Goal: Task Accomplishment & Management: Use online tool/utility

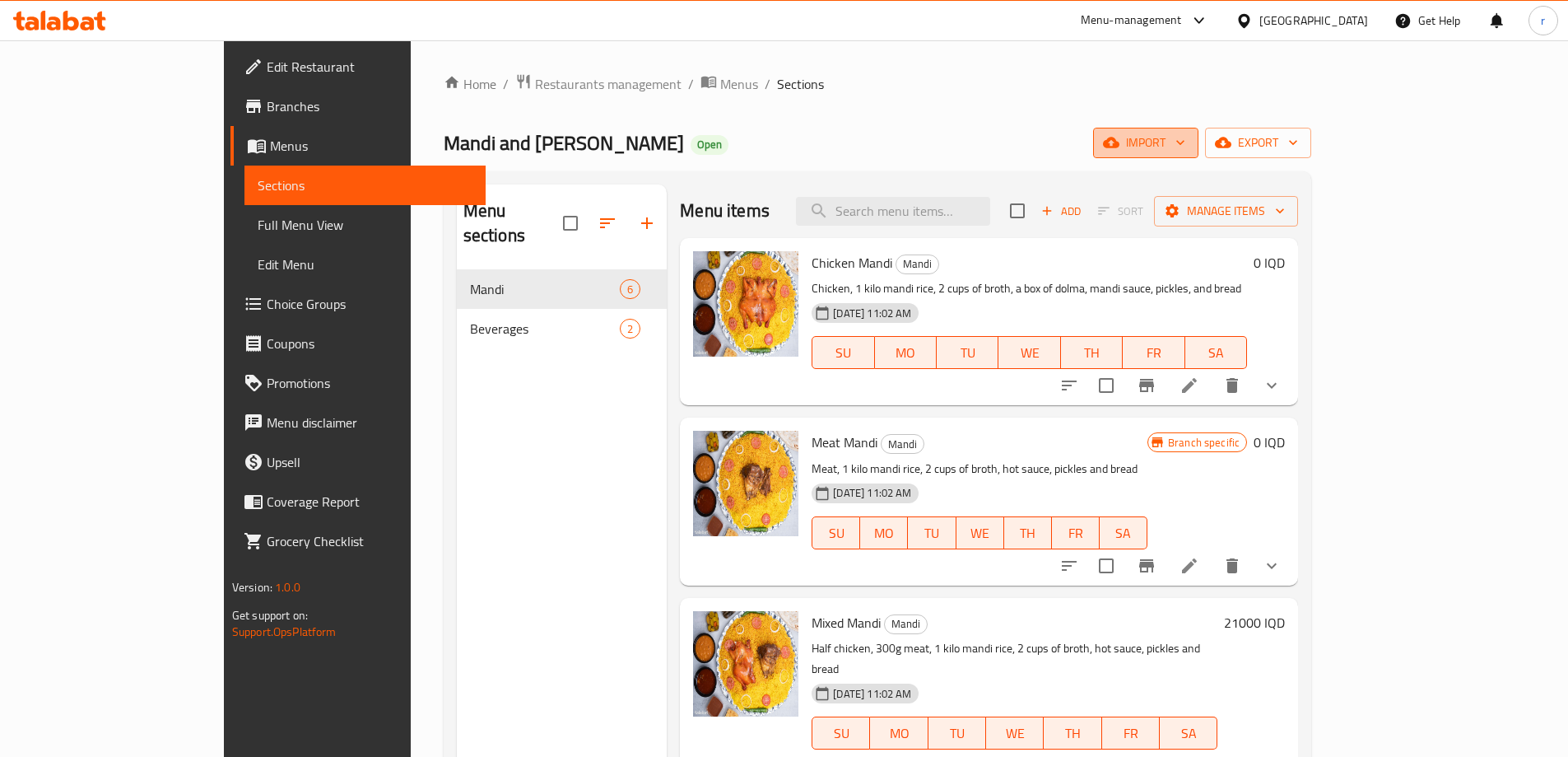
click at [1185, 145] on span "import" at bounding box center [1146, 143] width 79 height 20
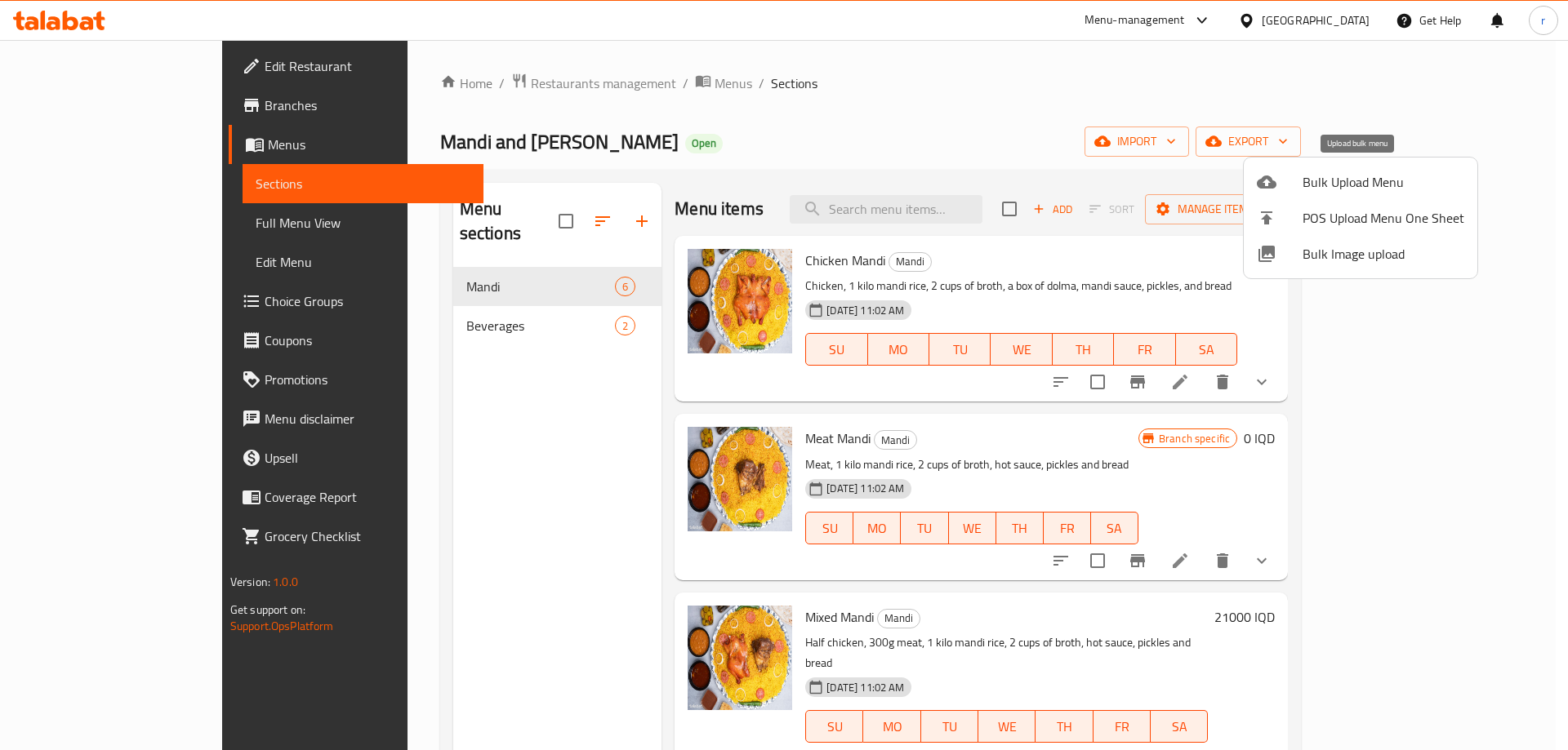
click at [1326, 187] on span "Bulk Upload Menu" at bounding box center [1383, 182] width 162 height 19
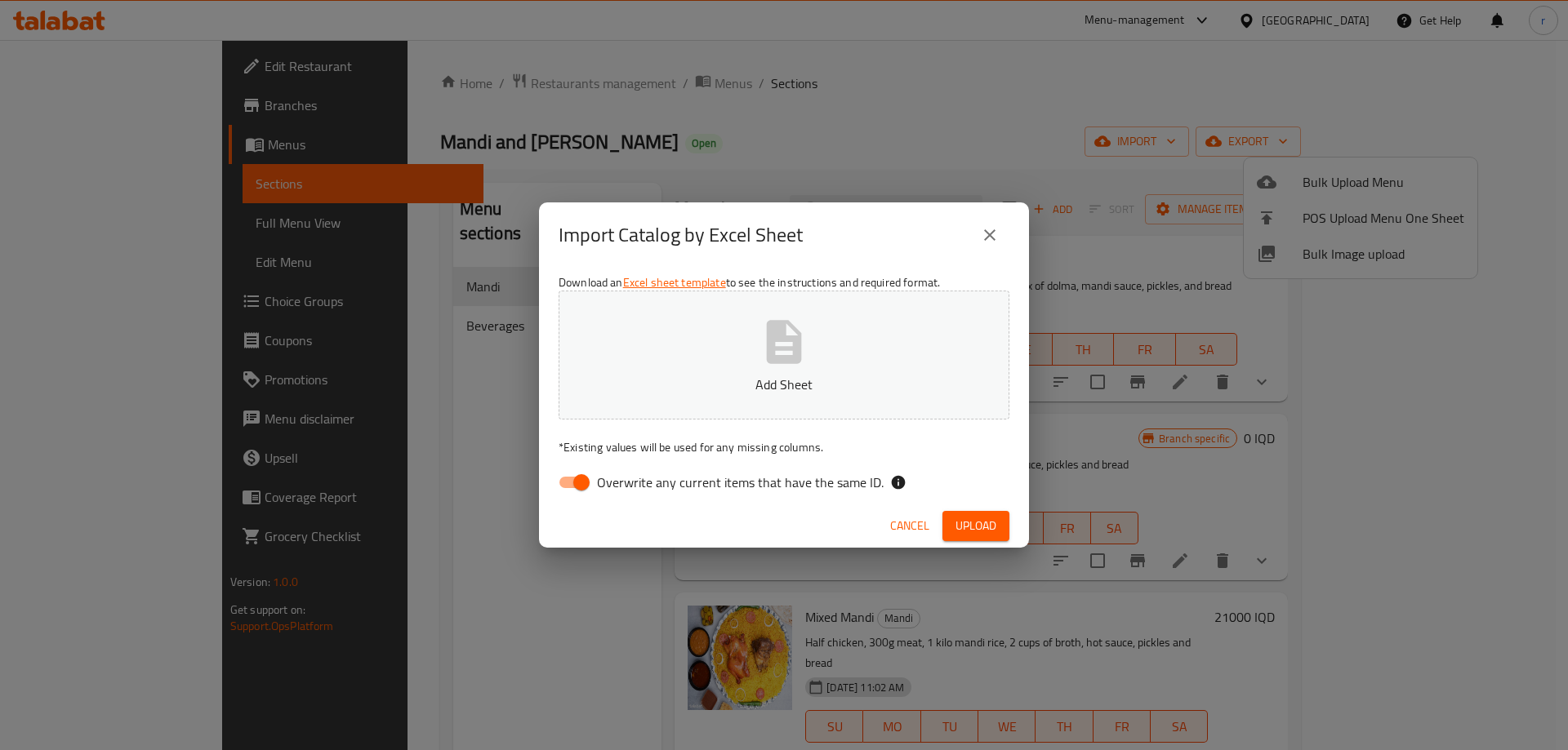
click at [585, 480] on input "Overwrite any current items that have the same ID." at bounding box center [581, 482] width 93 height 31
checkbox input "false"
click at [672, 366] on button "Add Sheet" at bounding box center [784, 354] width 451 height 129
click at [950, 518] on button "Upload" at bounding box center [976, 525] width 67 height 30
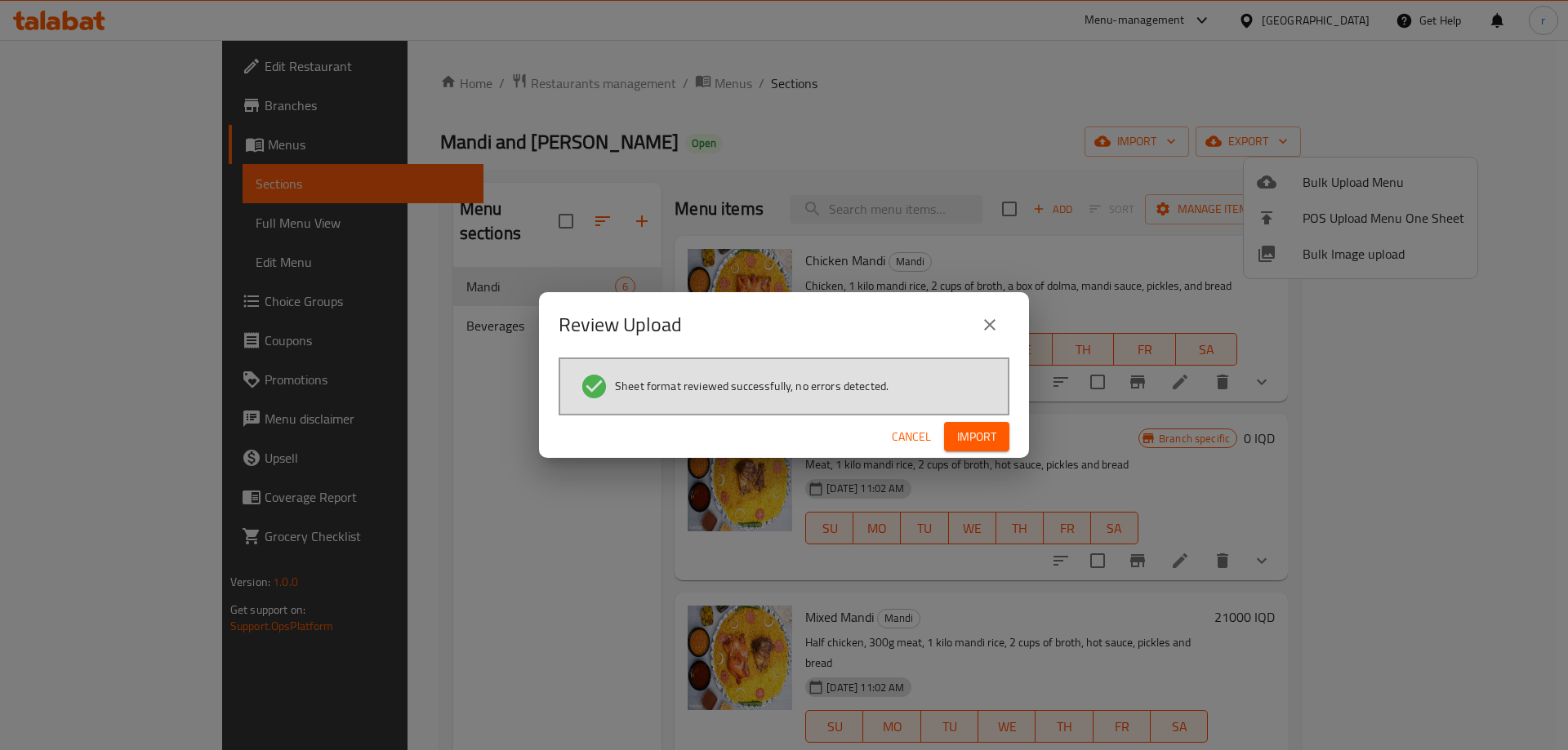
click at [973, 431] on span "Import" at bounding box center [976, 437] width 39 height 20
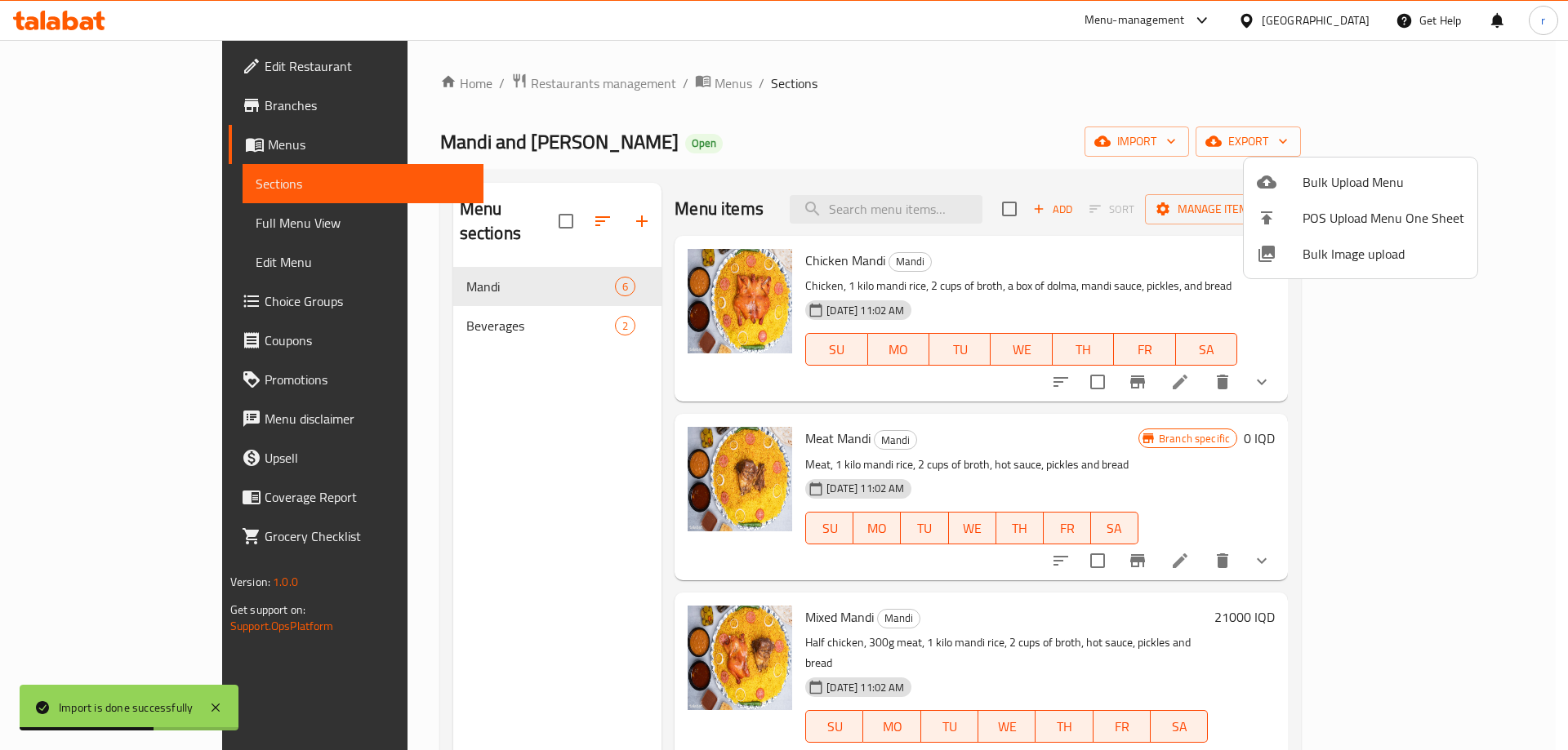
click at [394, 448] on div at bounding box center [784, 375] width 1568 height 750
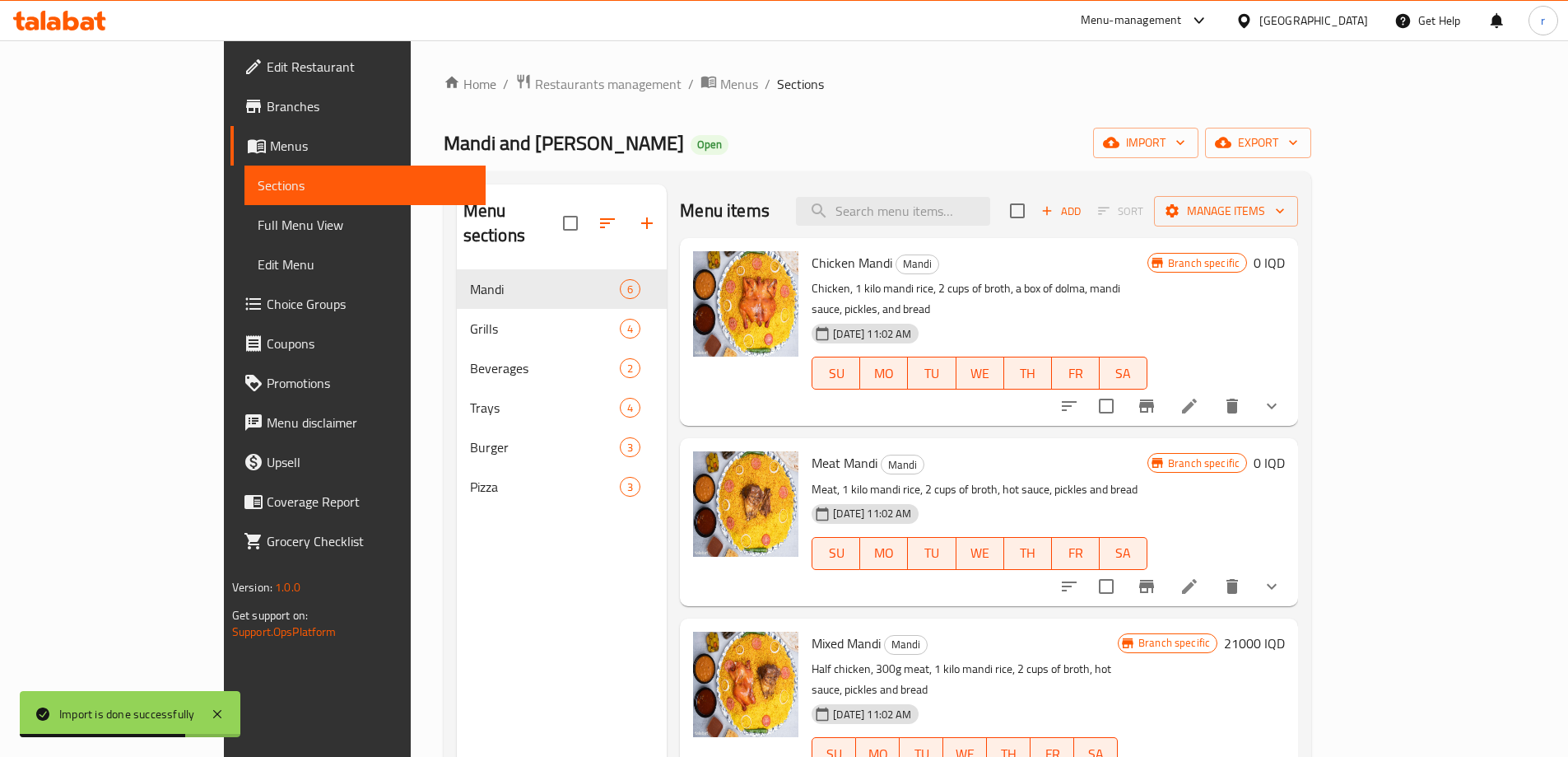
click at [257, 216] on span "Full Menu View" at bounding box center [365, 224] width 215 height 19
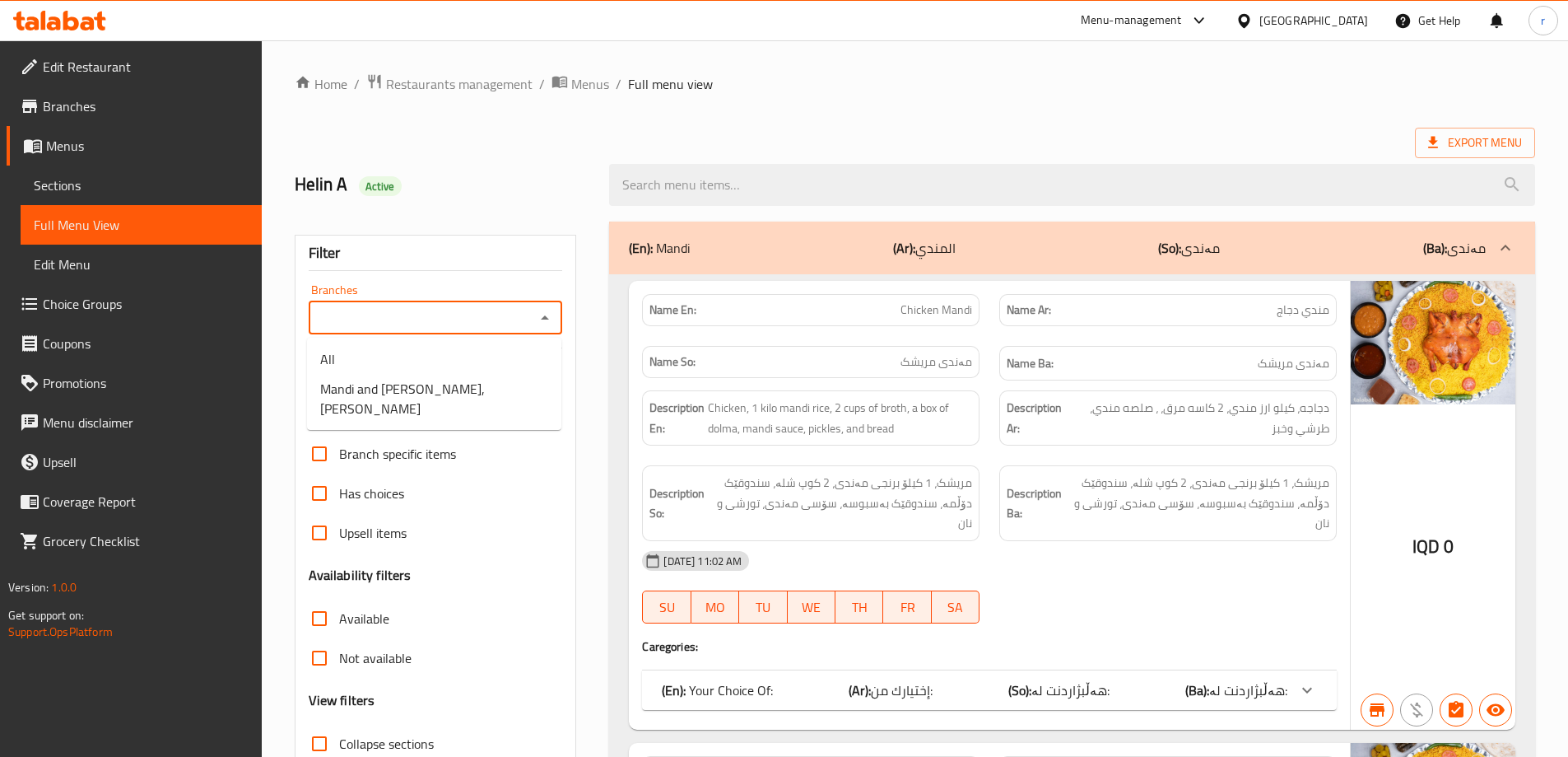
click at [344, 308] on input "Branches" at bounding box center [422, 318] width 218 height 23
click at [398, 383] on span "Mandi and [PERSON_NAME], [PERSON_NAME]" at bounding box center [434, 398] width 228 height 40
type input "Mandi and [PERSON_NAME], [PERSON_NAME]"
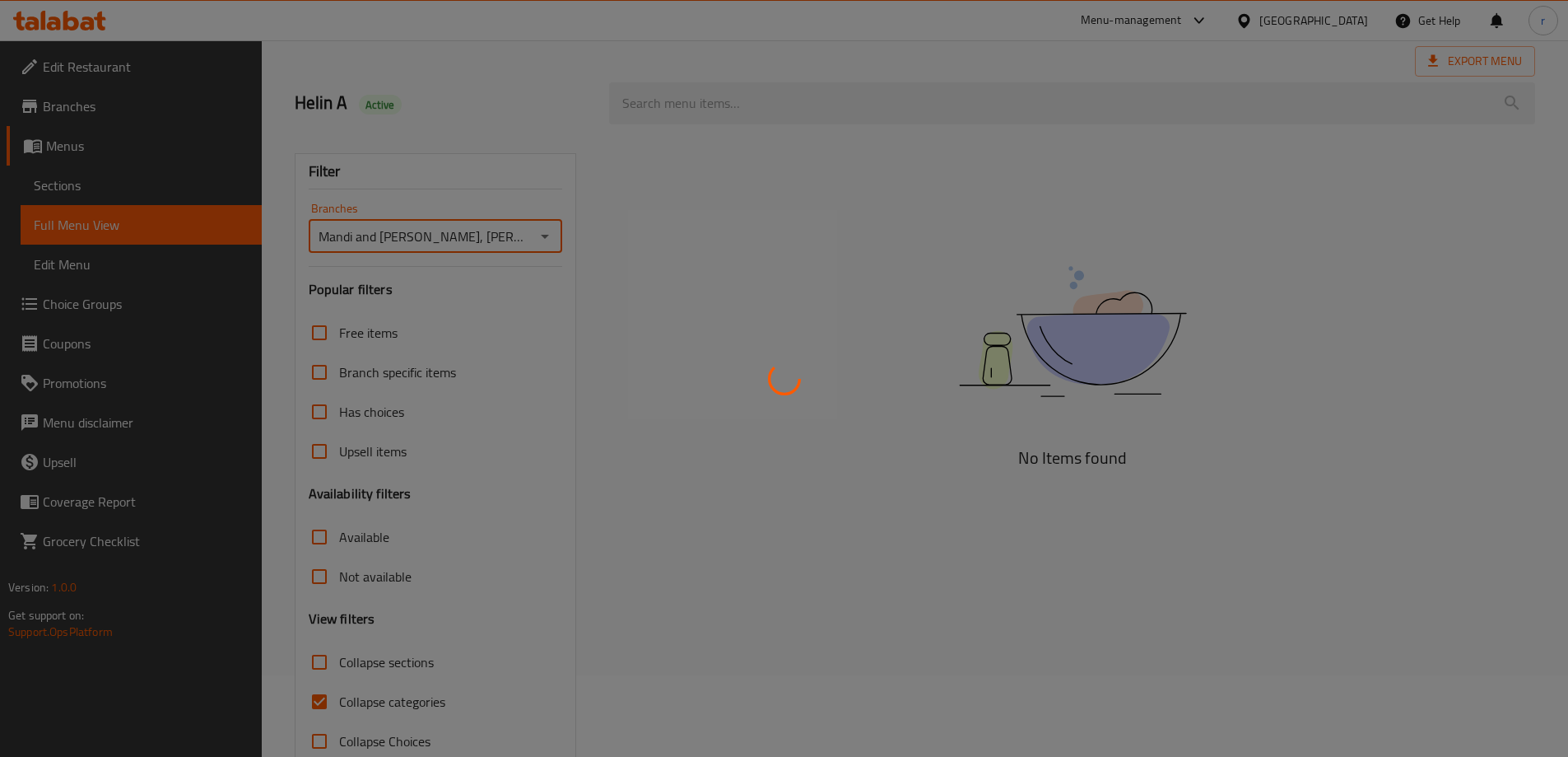
scroll to position [120, 0]
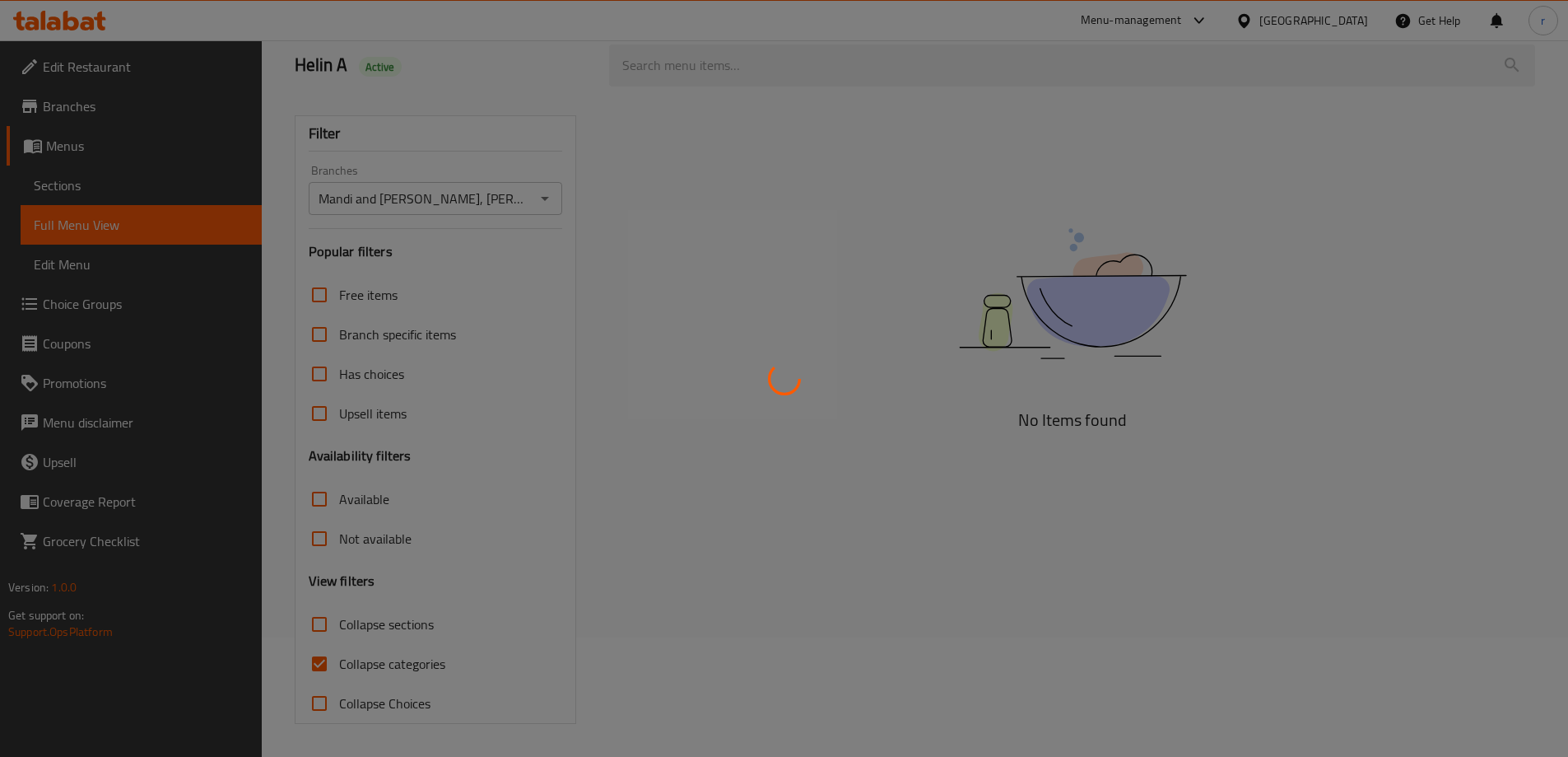
click at [383, 663] on div at bounding box center [784, 378] width 1568 height 757
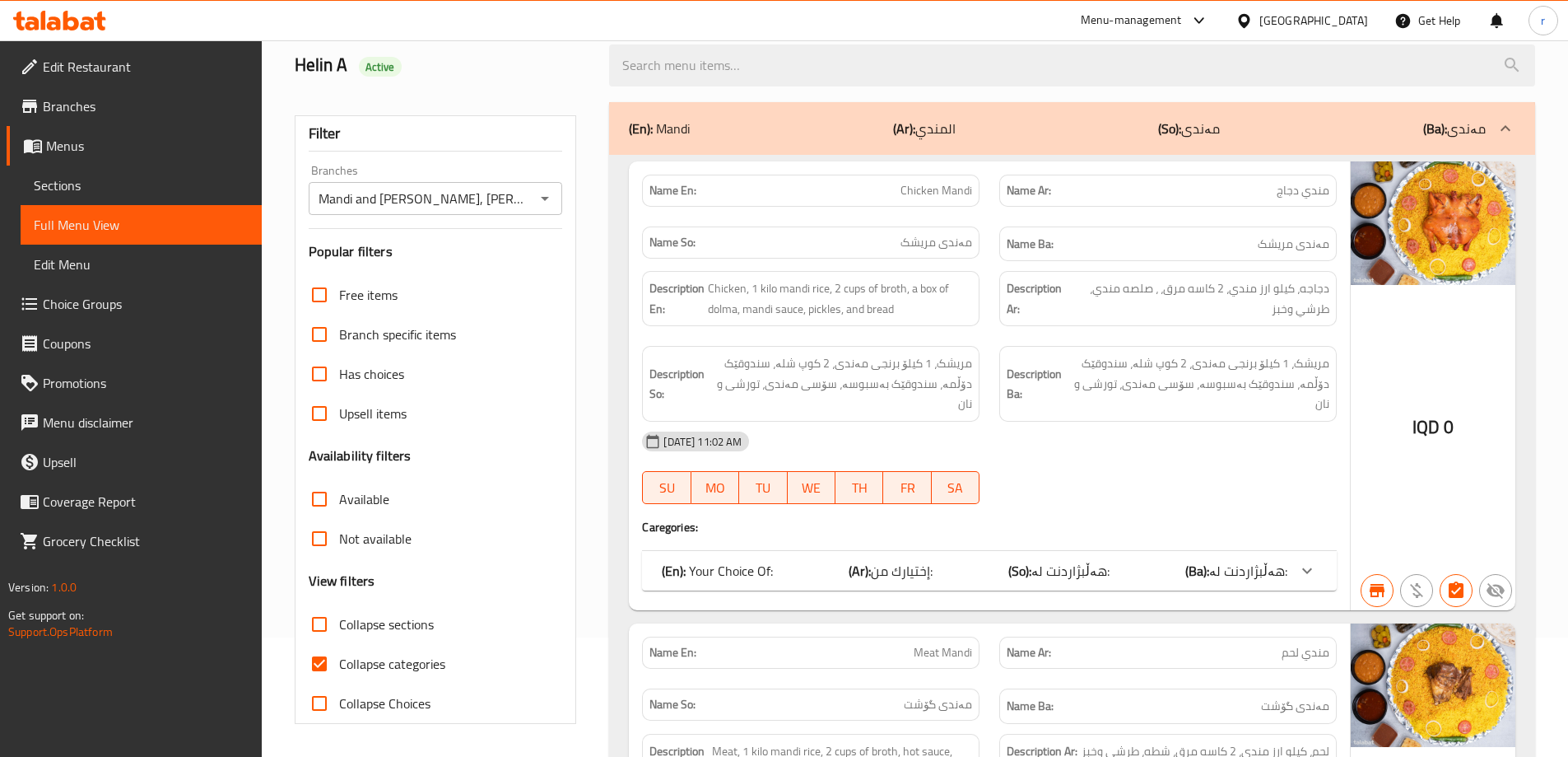
click at [361, 637] on label "Collapse sections" at bounding box center [367, 624] width 134 height 40
click at [339, 637] on input "Collapse sections" at bounding box center [320, 624] width 40 height 40
checkbox input "true"
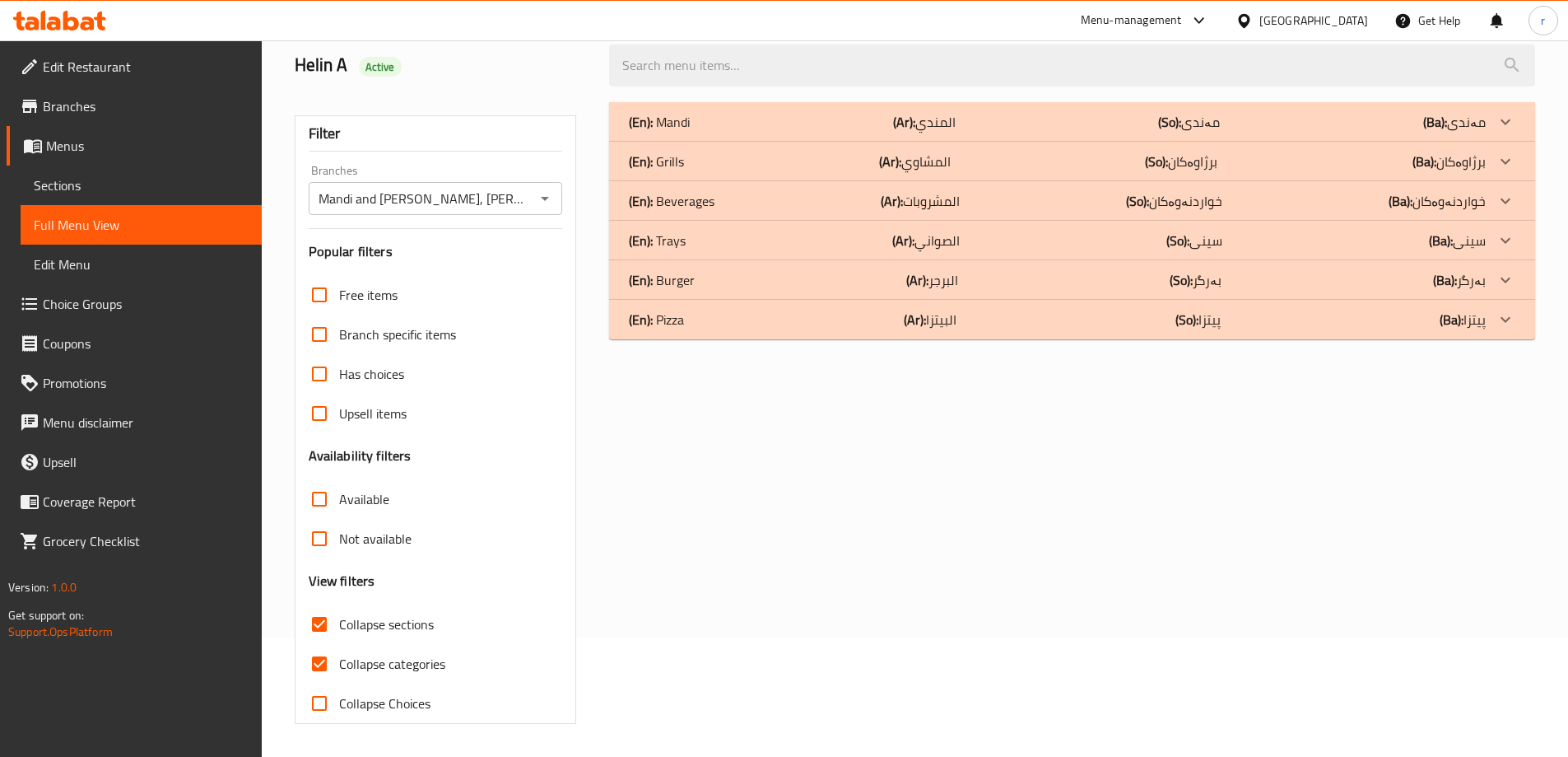
click at [370, 673] on span "Collapse categories" at bounding box center [392, 663] width 107 height 19
click at [339, 673] on input "Collapse categories" at bounding box center [320, 663] width 40 height 40
checkbox input "false"
click at [701, 312] on div "(En): Pizza (Ar): البيتزا (So): پیتزا (Ba): پیتزا" at bounding box center [1057, 319] width 857 height 19
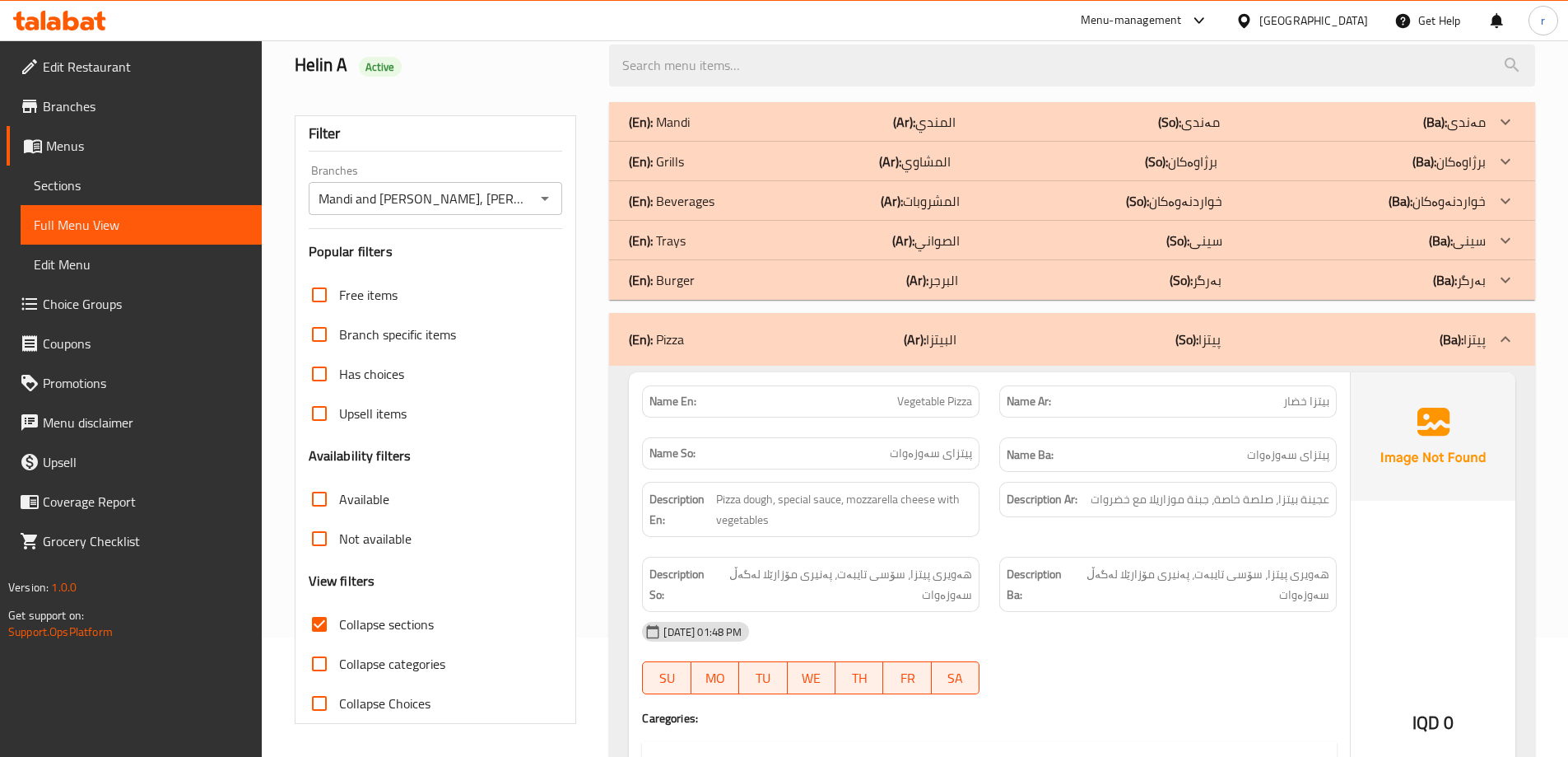
click at [719, 287] on div "(En): Burger (Ar): البرجر (So): بەرگر (Ba): بەرگر" at bounding box center [1057, 280] width 857 height 19
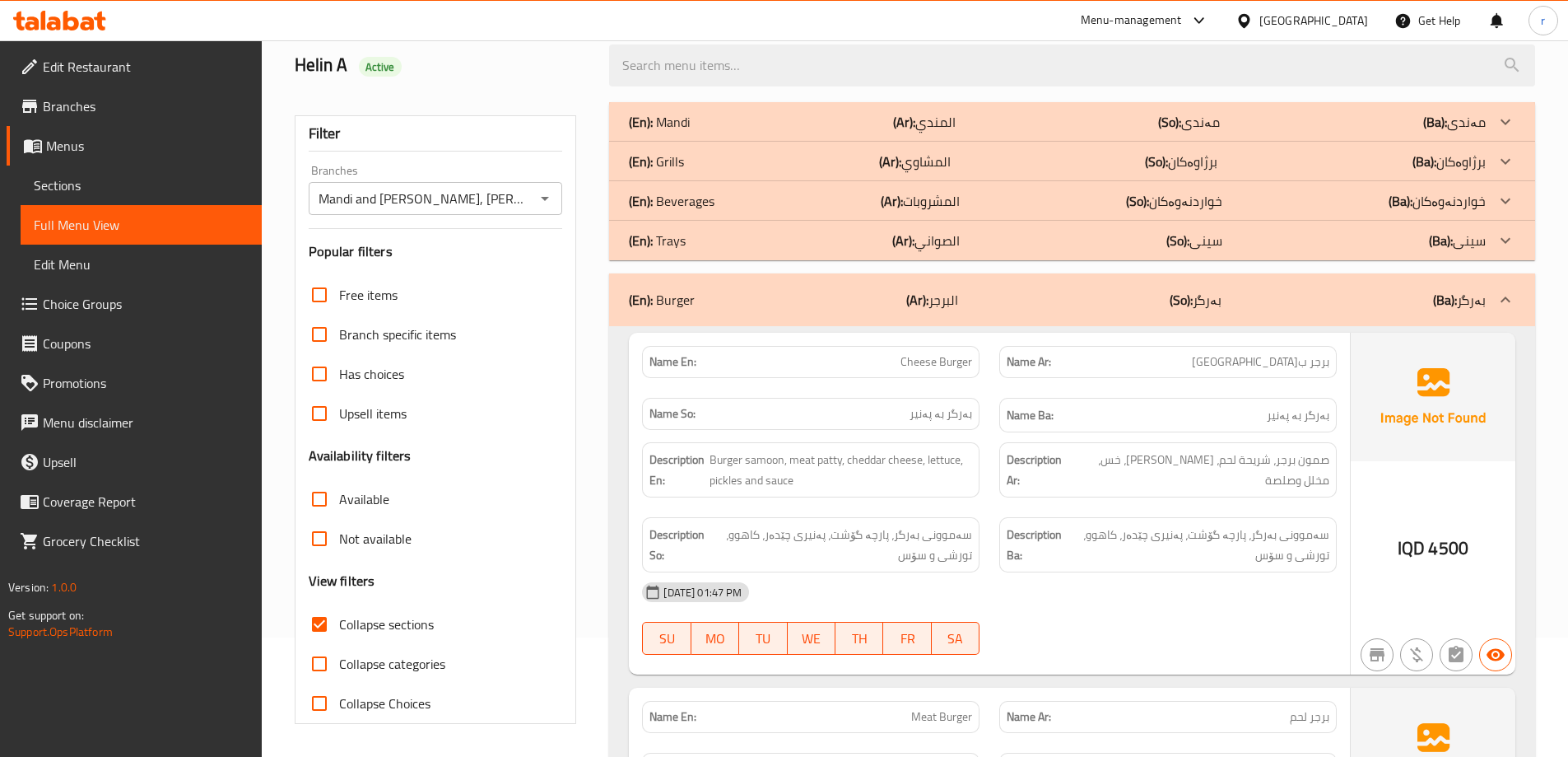
click at [708, 233] on div "(En): Trays (Ar): الصواني (So): سینی (Ba): سینی" at bounding box center [1057, 240] width 857 height 19
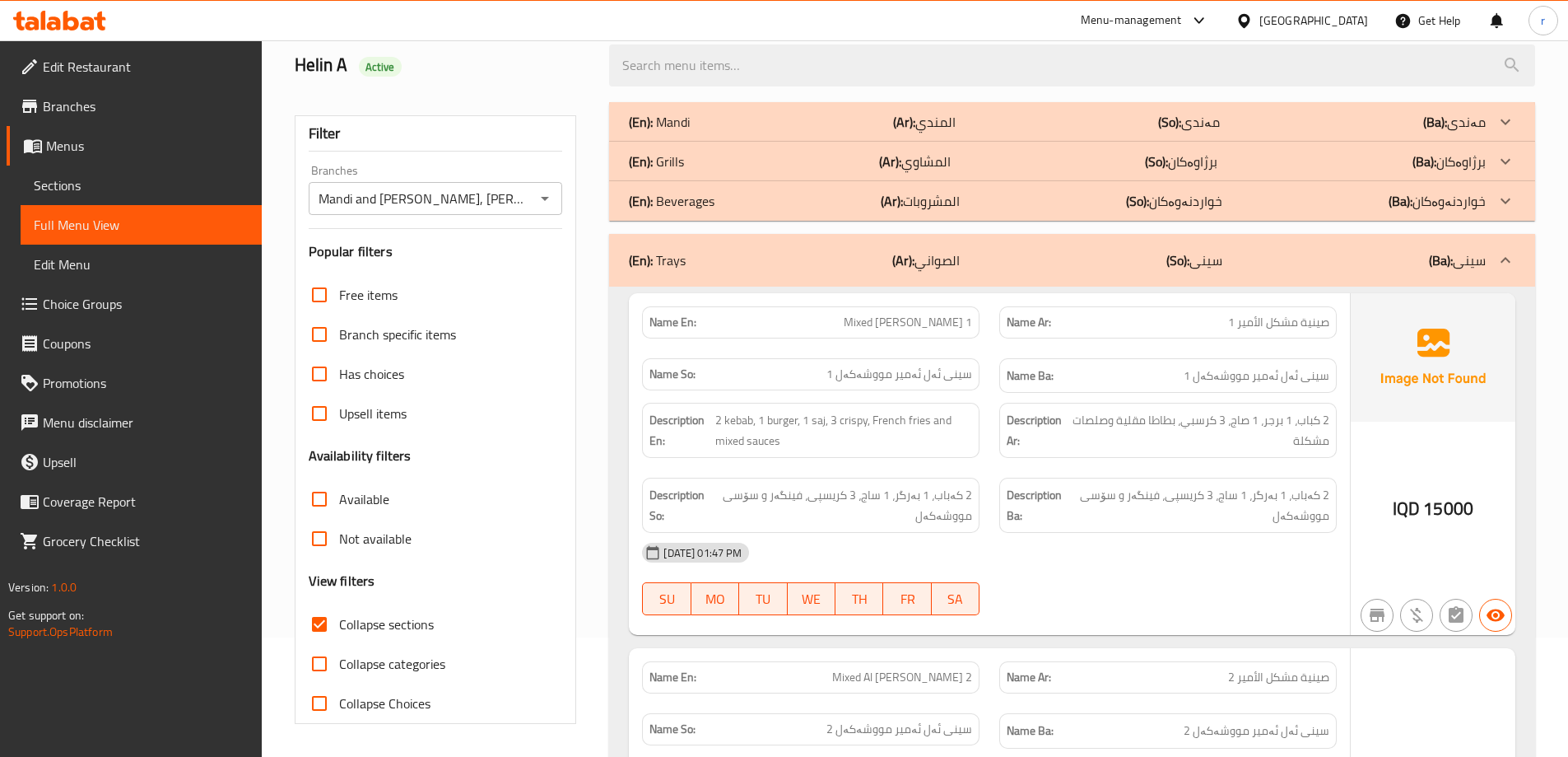
click at [708, 193] on p "(En): Beverages" at bounding box center [671, 200] width 85 height 19
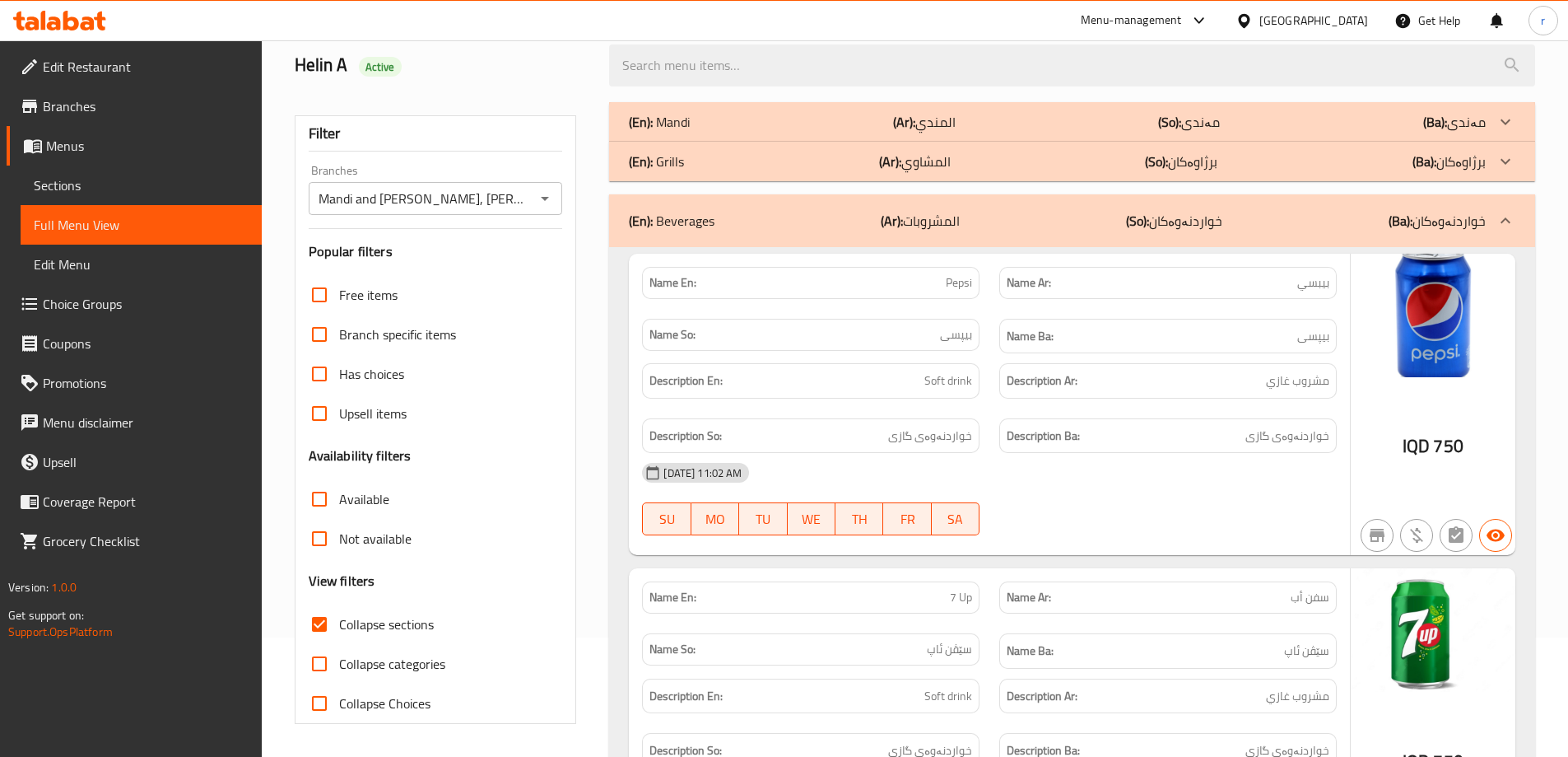
click at [695, 198] on div "(En): Beverages (Ar): المشروبات (So): خواردنەوەکان (Ba): خواردنەوەکان" at bounding box center [1073, 221] width 926 height 53
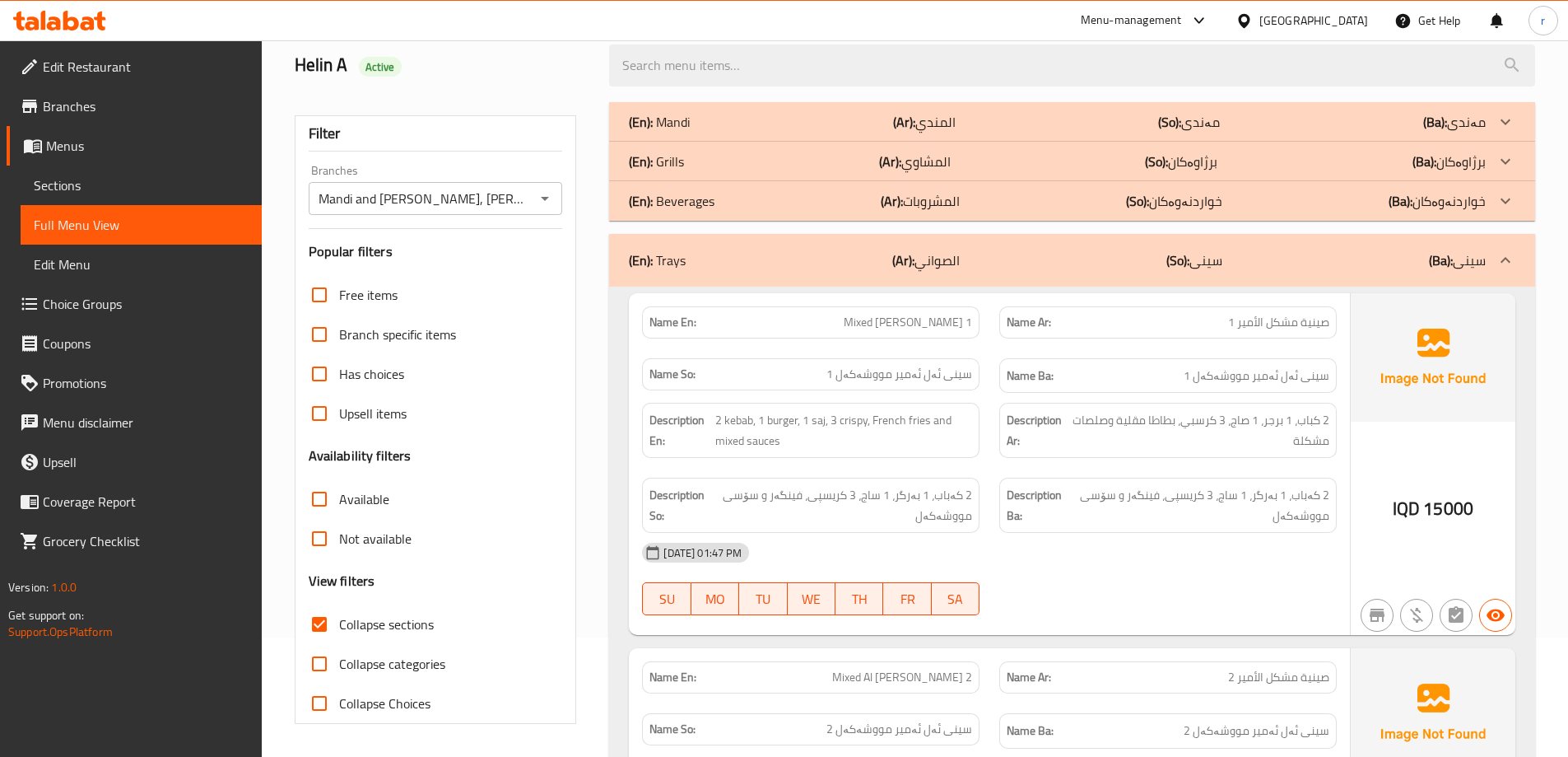
click at [716, 163] on div "(En): Grills (Ar): المشاوي (So): برژاوەکان (Ba): برژاوەکان" at bounding box center [1057, 161] width 857 height 19
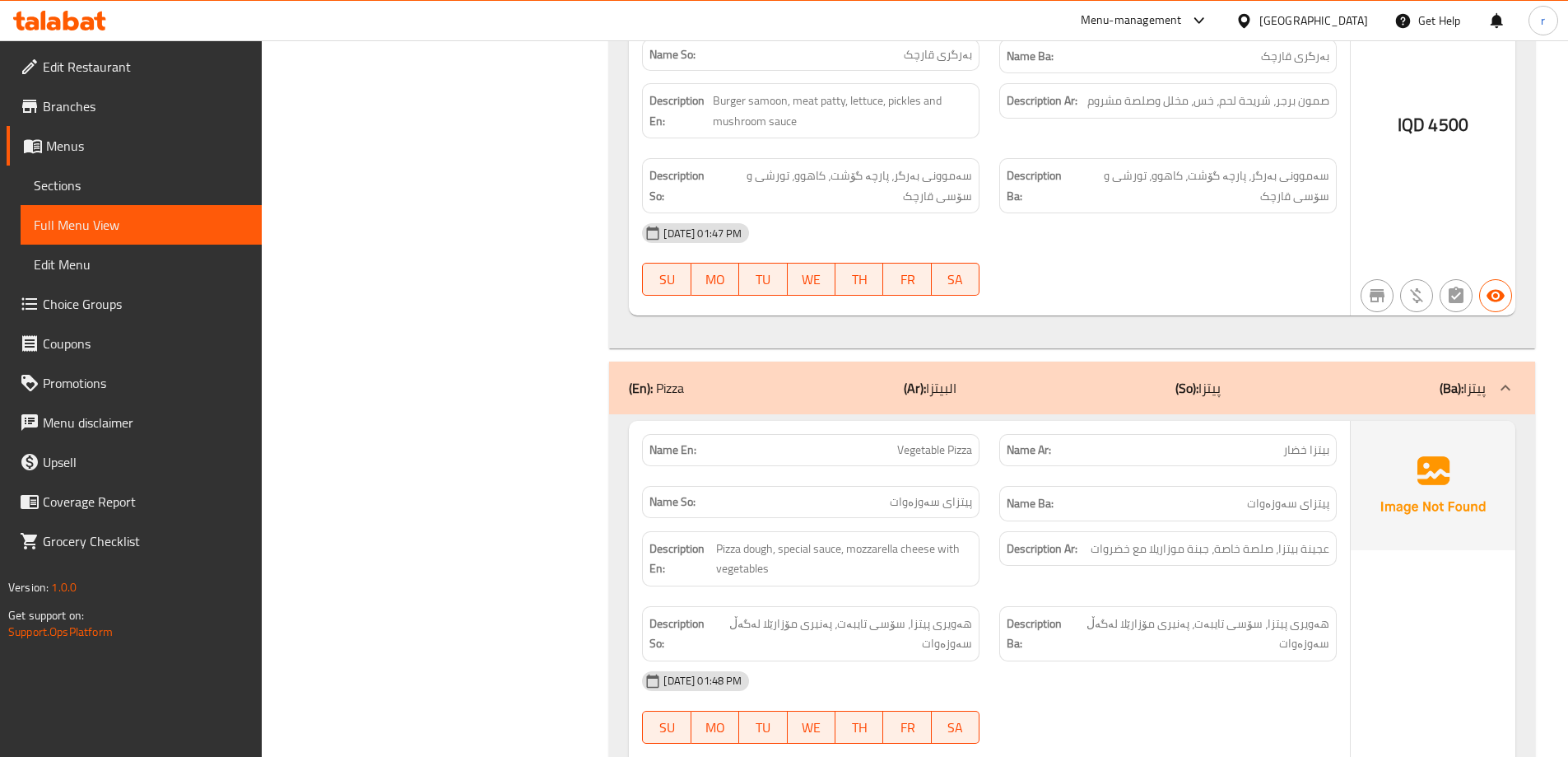
scroll to position [5163, 0]
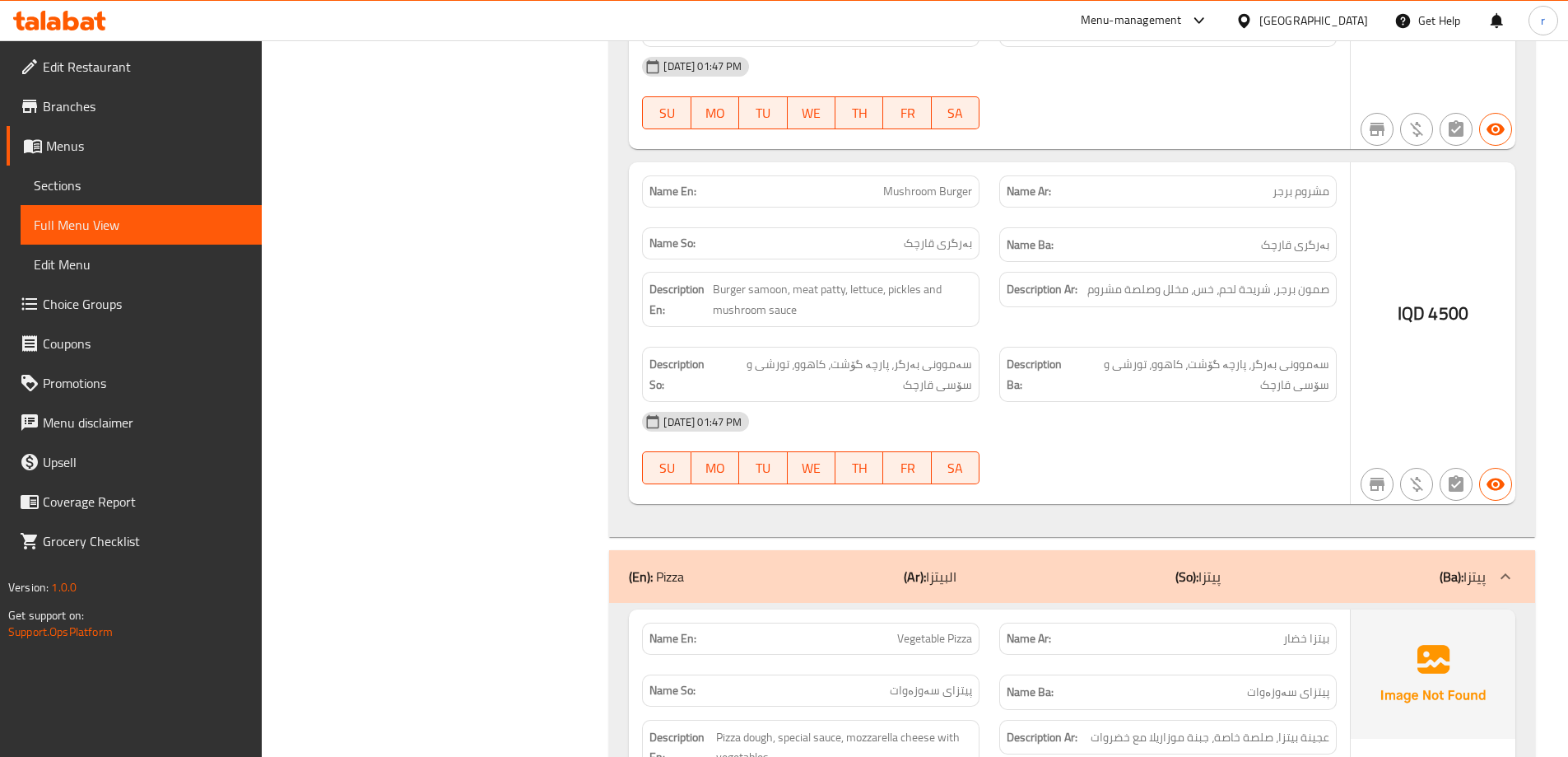
click at [91, 200] on link "Sections" at bounding box center [141, 185] width 241 height 40
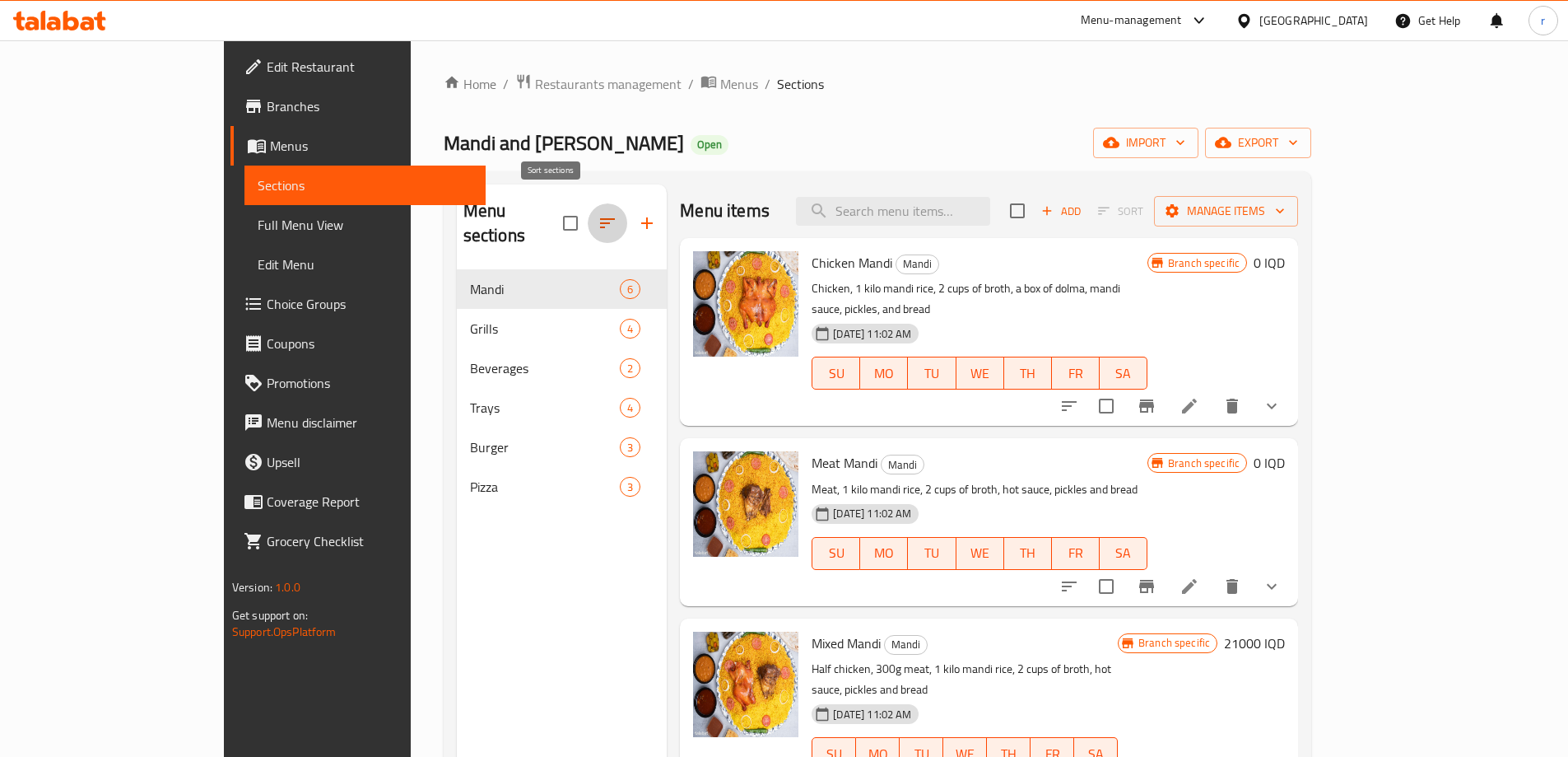
click at [600, 219] on icon "button" at bounding box center [608, 223] width 15 height 10
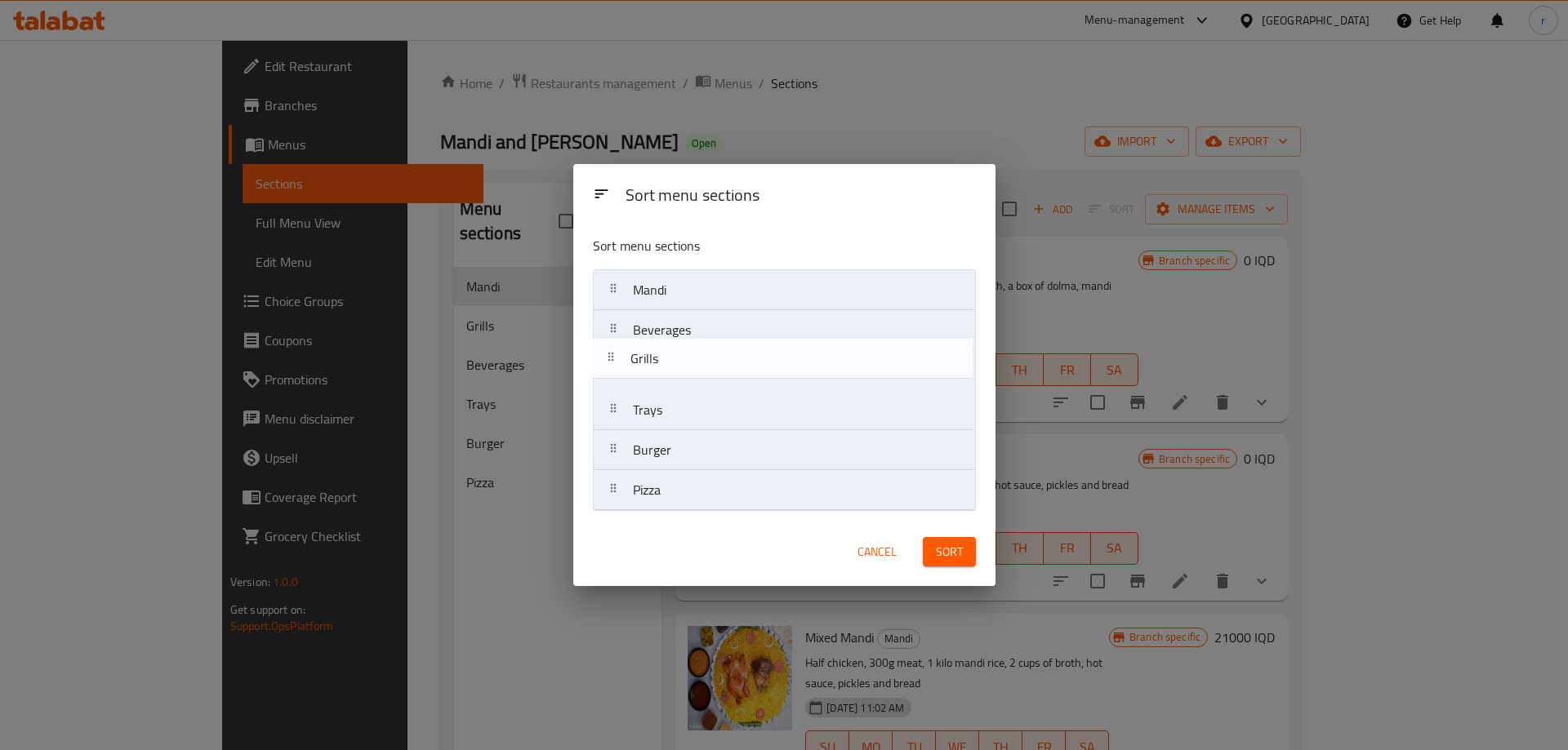
drag, startPoint x: 644, startPoint y: 328, endPoint x: 640, endPoint y: 365, distance: 37.2
click at [640, 365] on nav "Mandi Grills Beverages Trays Burger Pizza" at bounding box center [784, 389] width 383 height 241
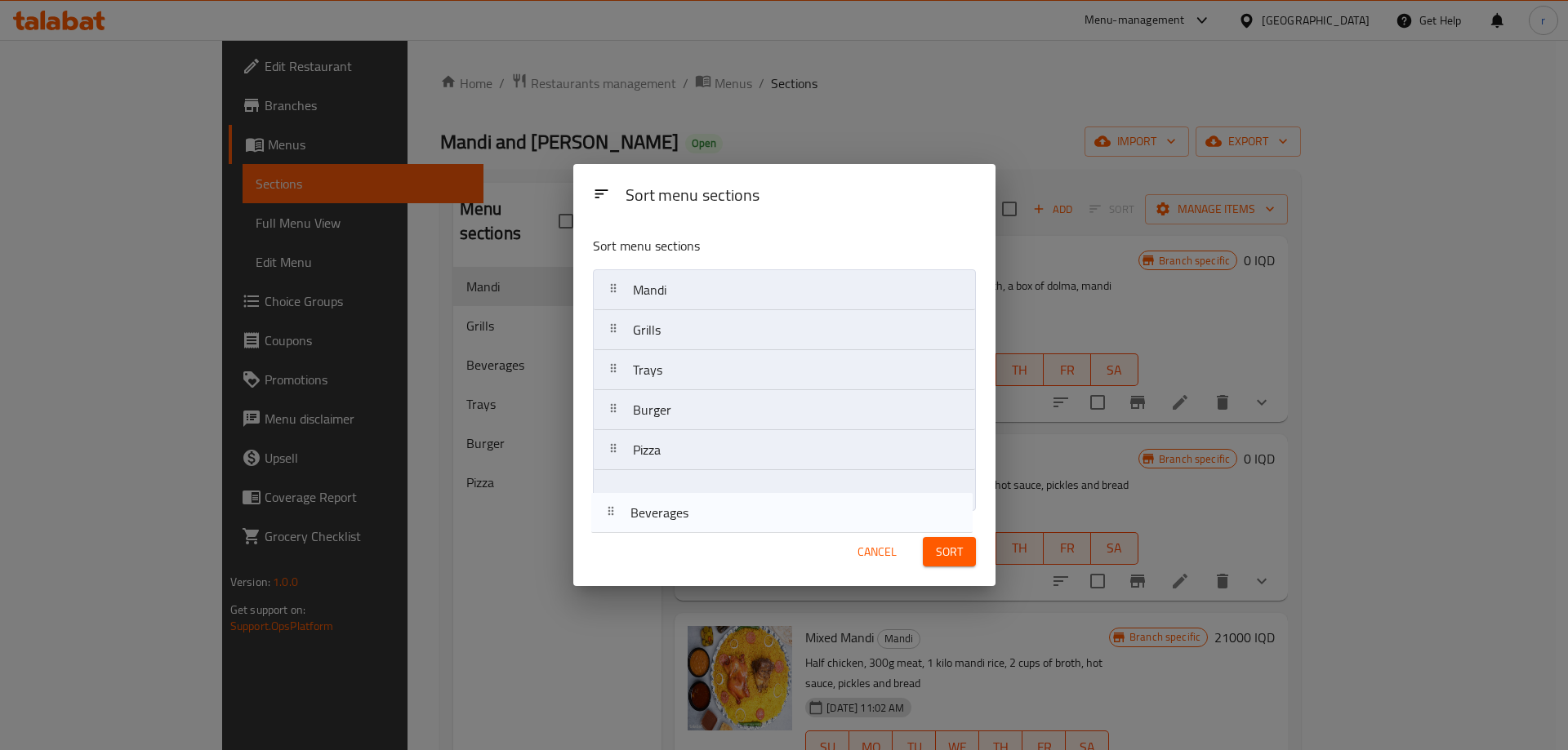
drag, startPoint x: 665, startPoint y: 327, endPoint x: 663, endPoint y: 521, distance: 194.0
click at [663, 521] on div "Sort menu sections Sort menu sections Mandi Beverages Grills Trays Burger Pizza…" at bounding box center [784, 375] width 423 height 422
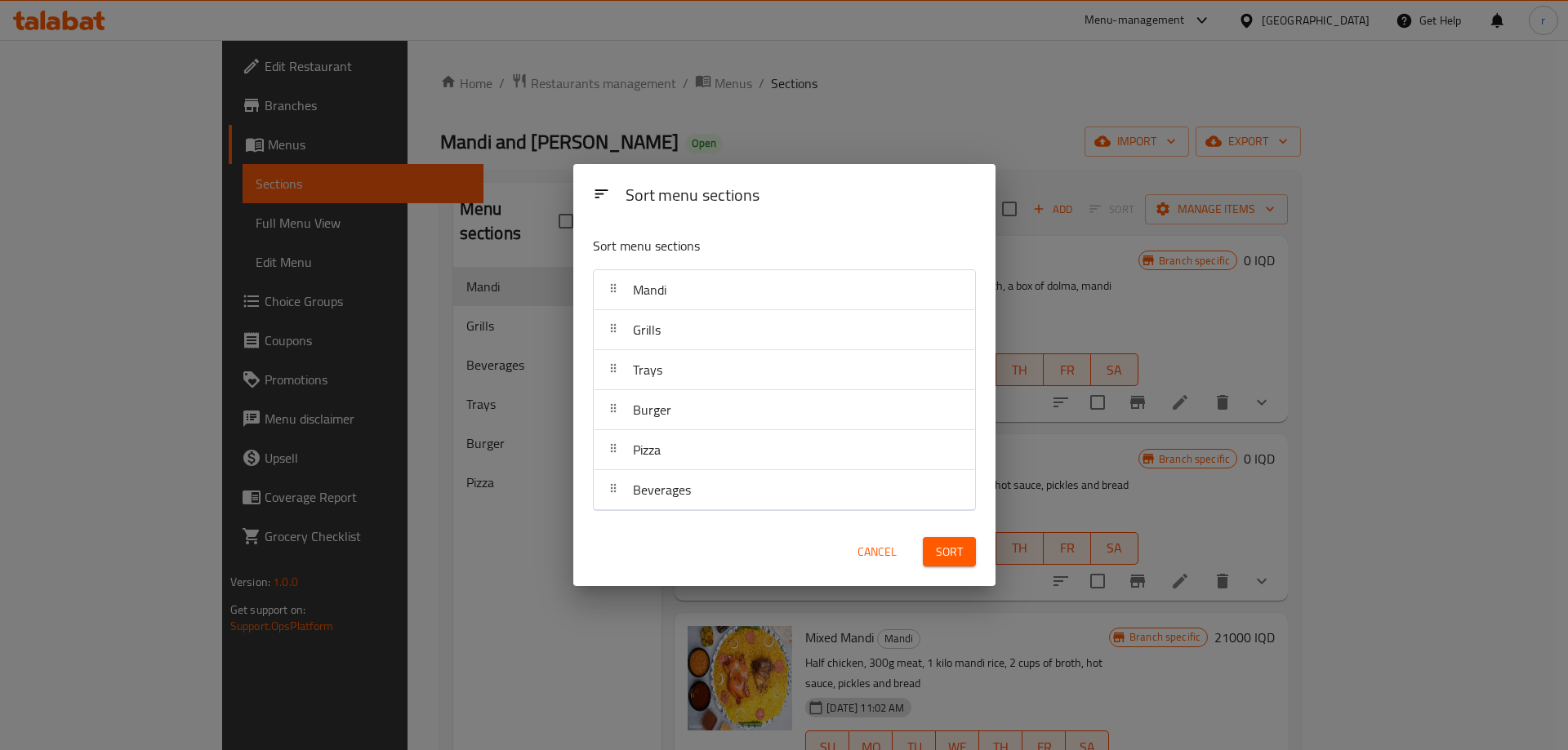
click at [952, 548] on span "Sort" at bounding box center [949, 552] width 27 height 20
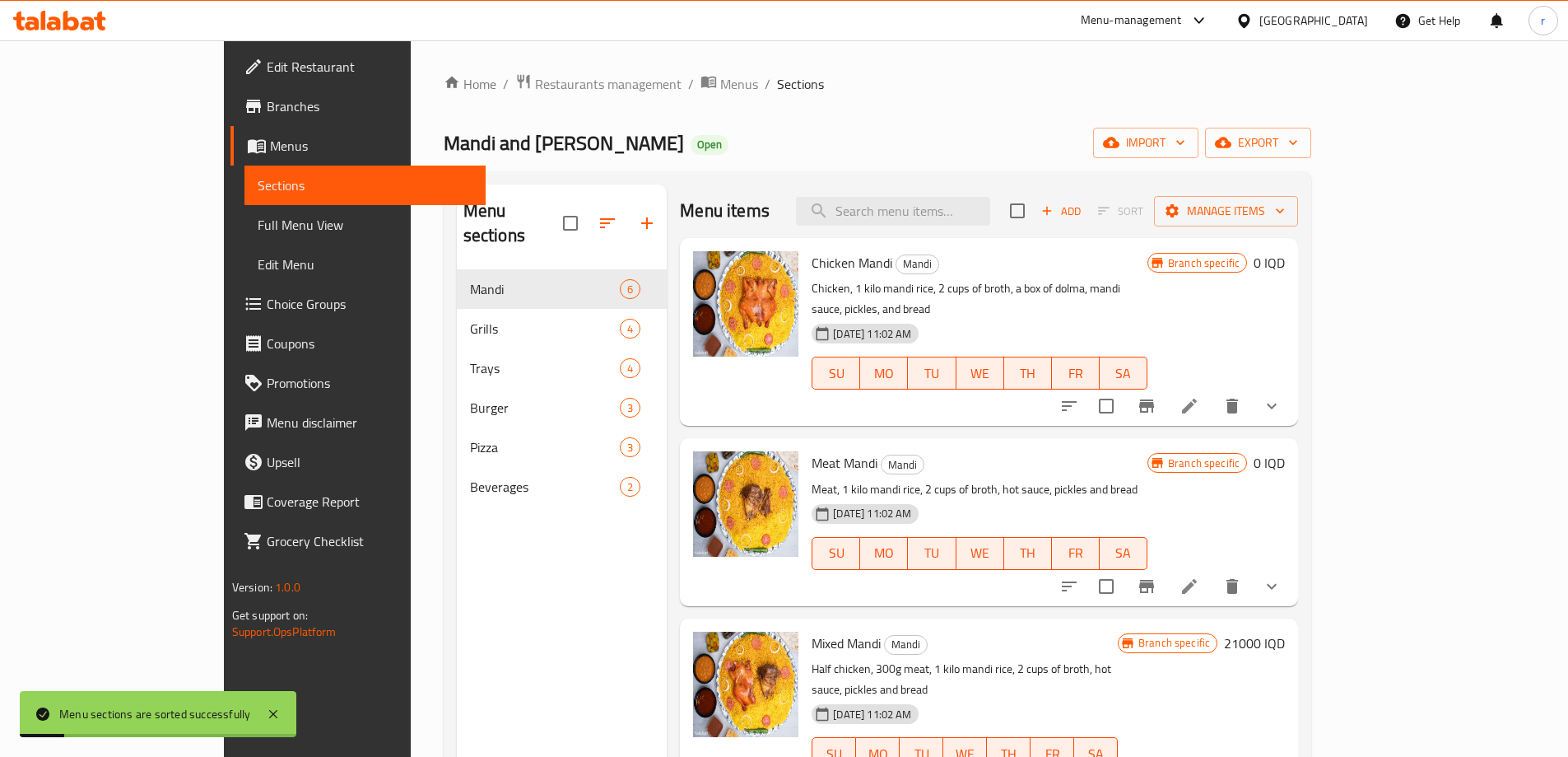
click at [457, 595] on div "Menu sections Mandi 6 Grills 4 Trays 4 Burger 3 Pizza 3 Beverages 2" at bounding box center [562, 562] width 211 height 757
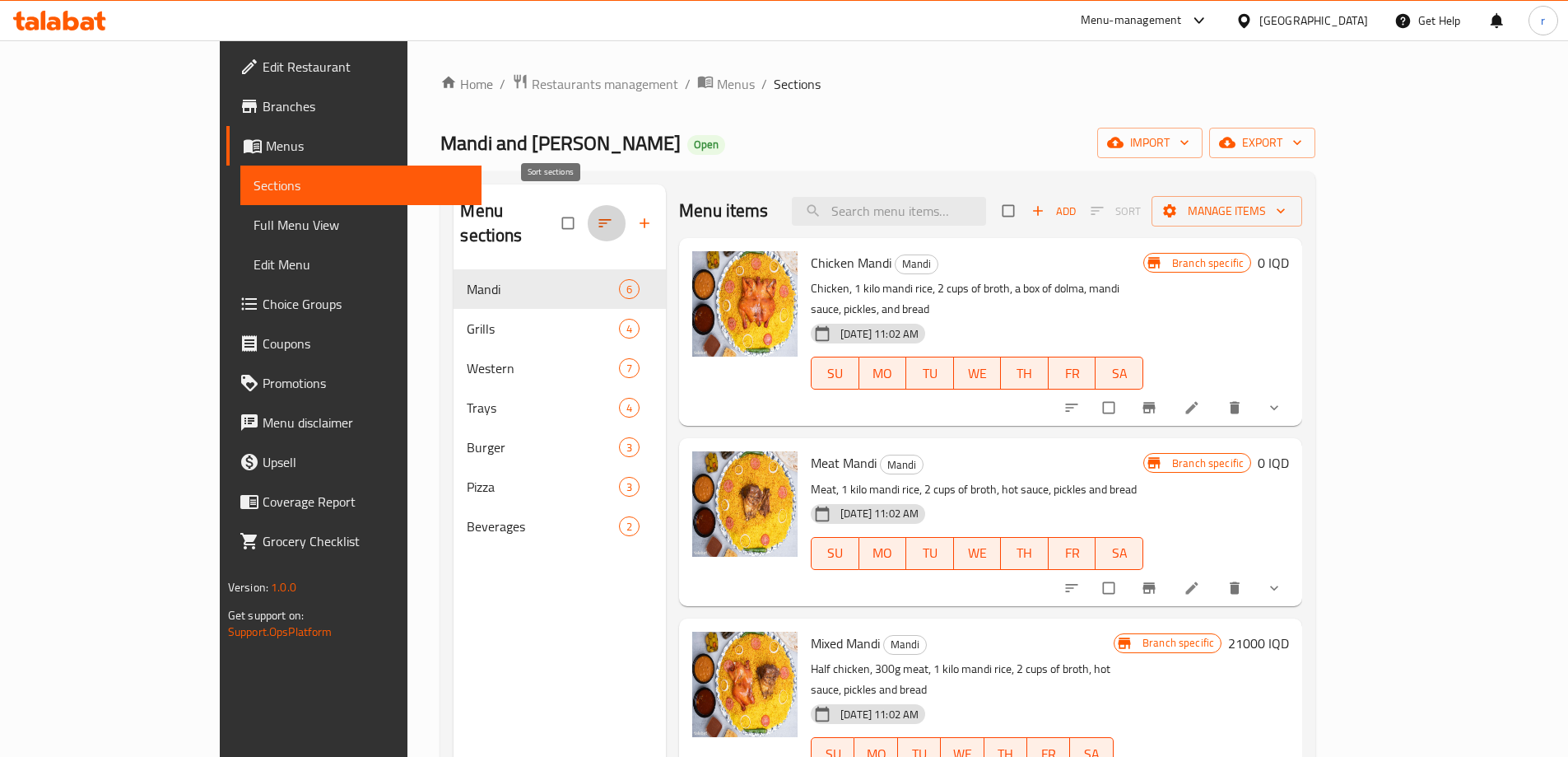
click at [587, 215] on button "button" at bounding box center [607, 222] width 40 height 36
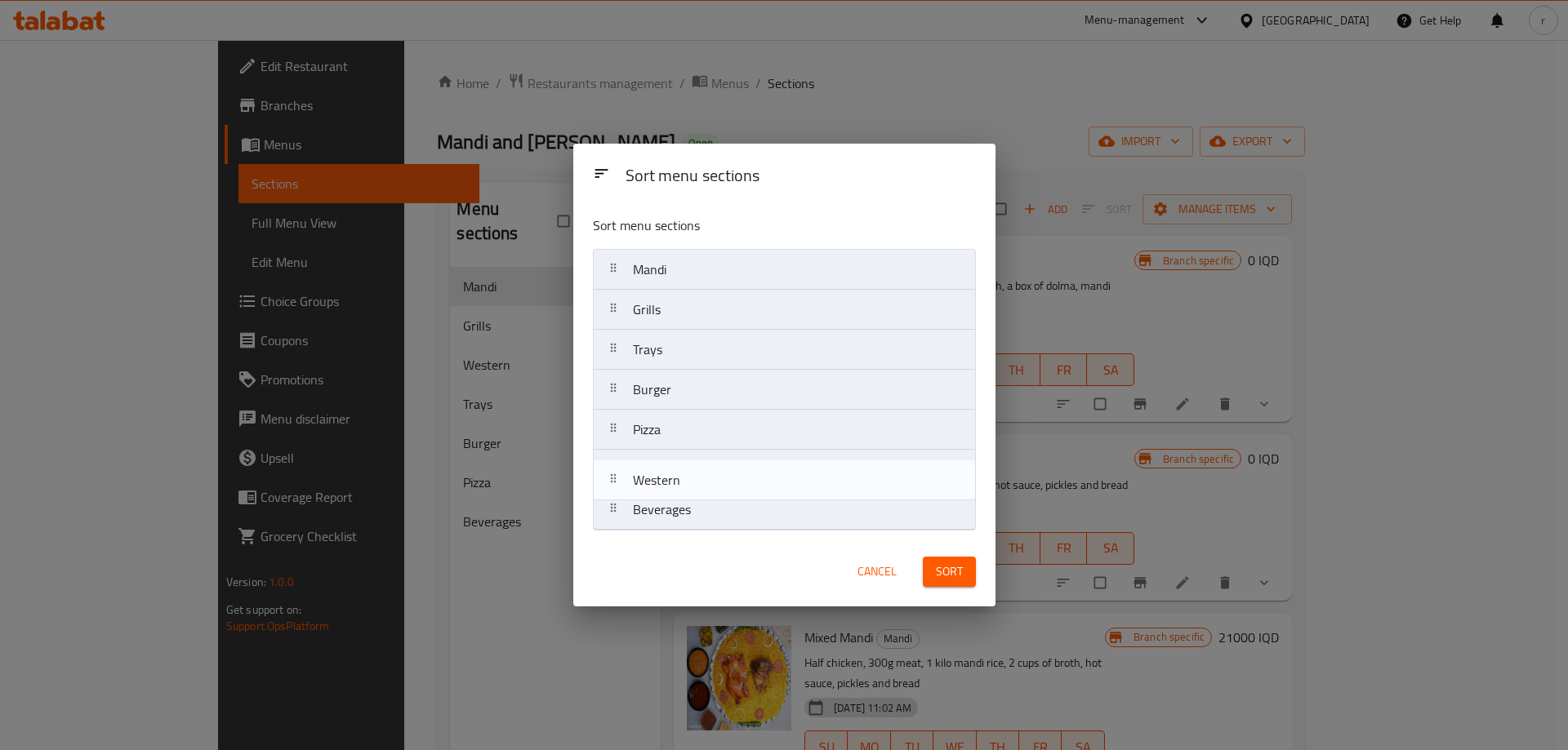
drag, startPoint x: 678, startPoint y: 351, endPoint x: 678, endPoint y: 495, distance: 144.0
click at [678, 495] on nav "Mandi Grills Western Trays Burger Pizza Beverages" at bounding box center [784, 389] width 383 height 282
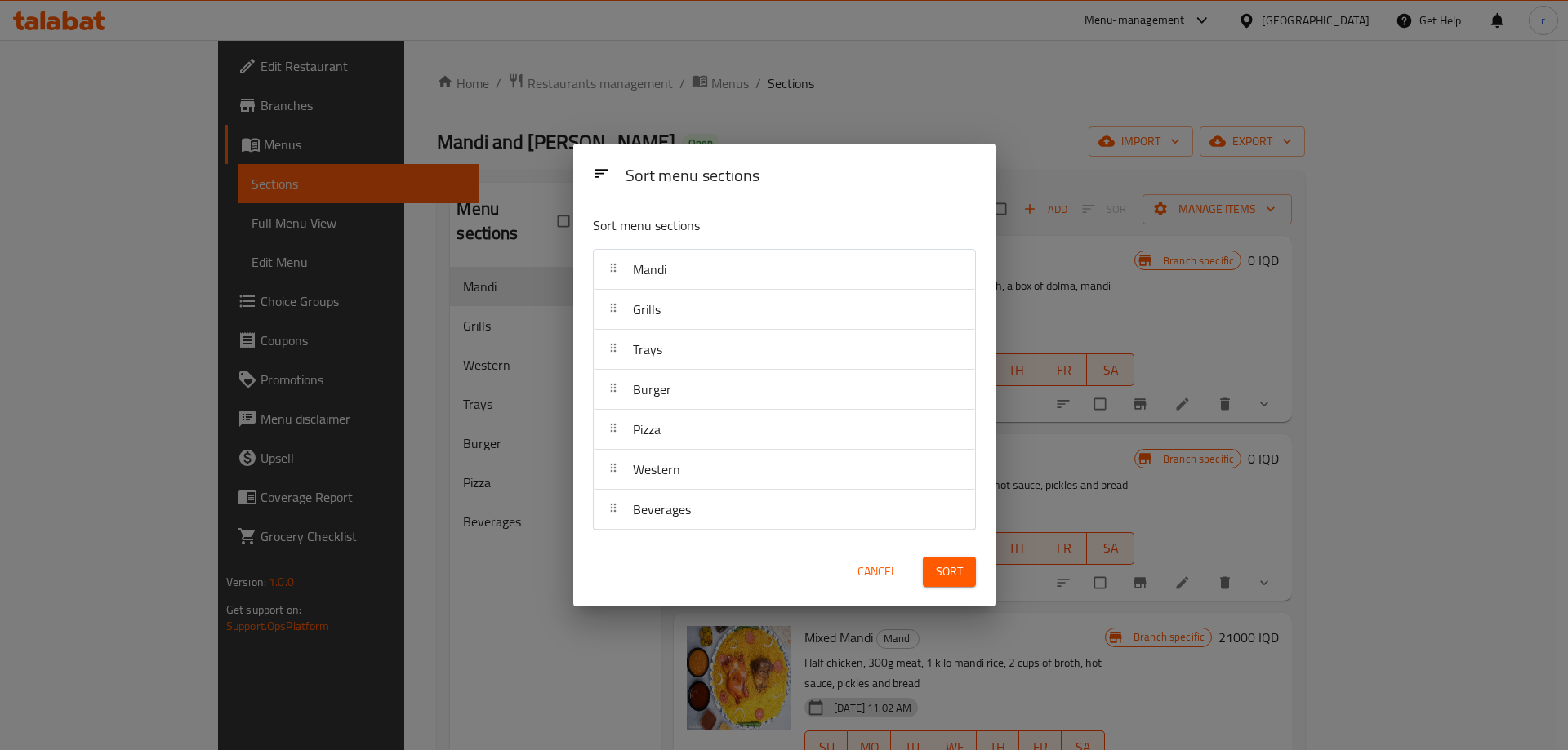
click at [966, 576] on button "Sort" at bounding box center [949, 571] width 53 height 30
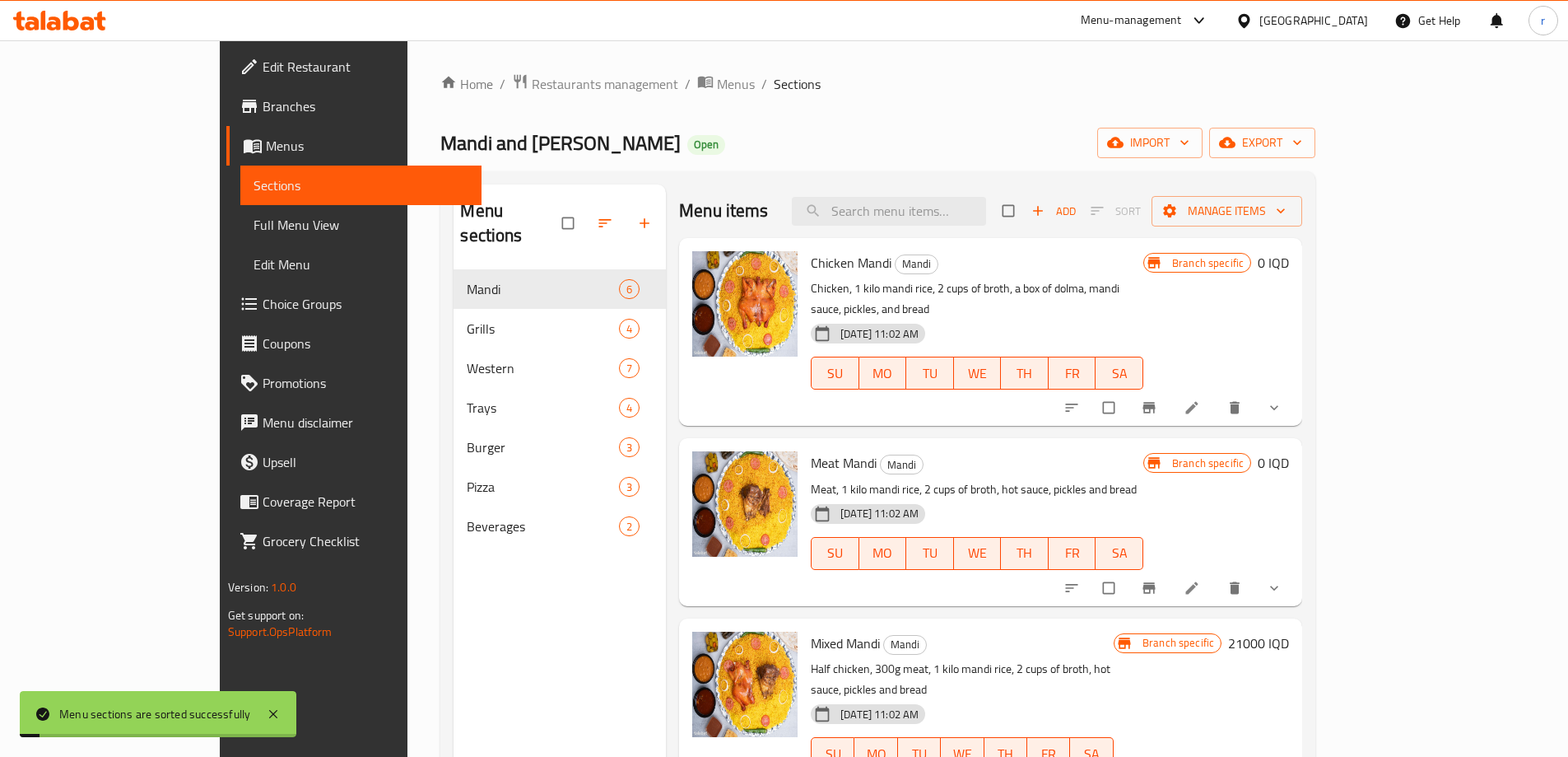
click at [254, 225] on span "Full Menu View" at bounding box center [361, 224] width 215 height 19
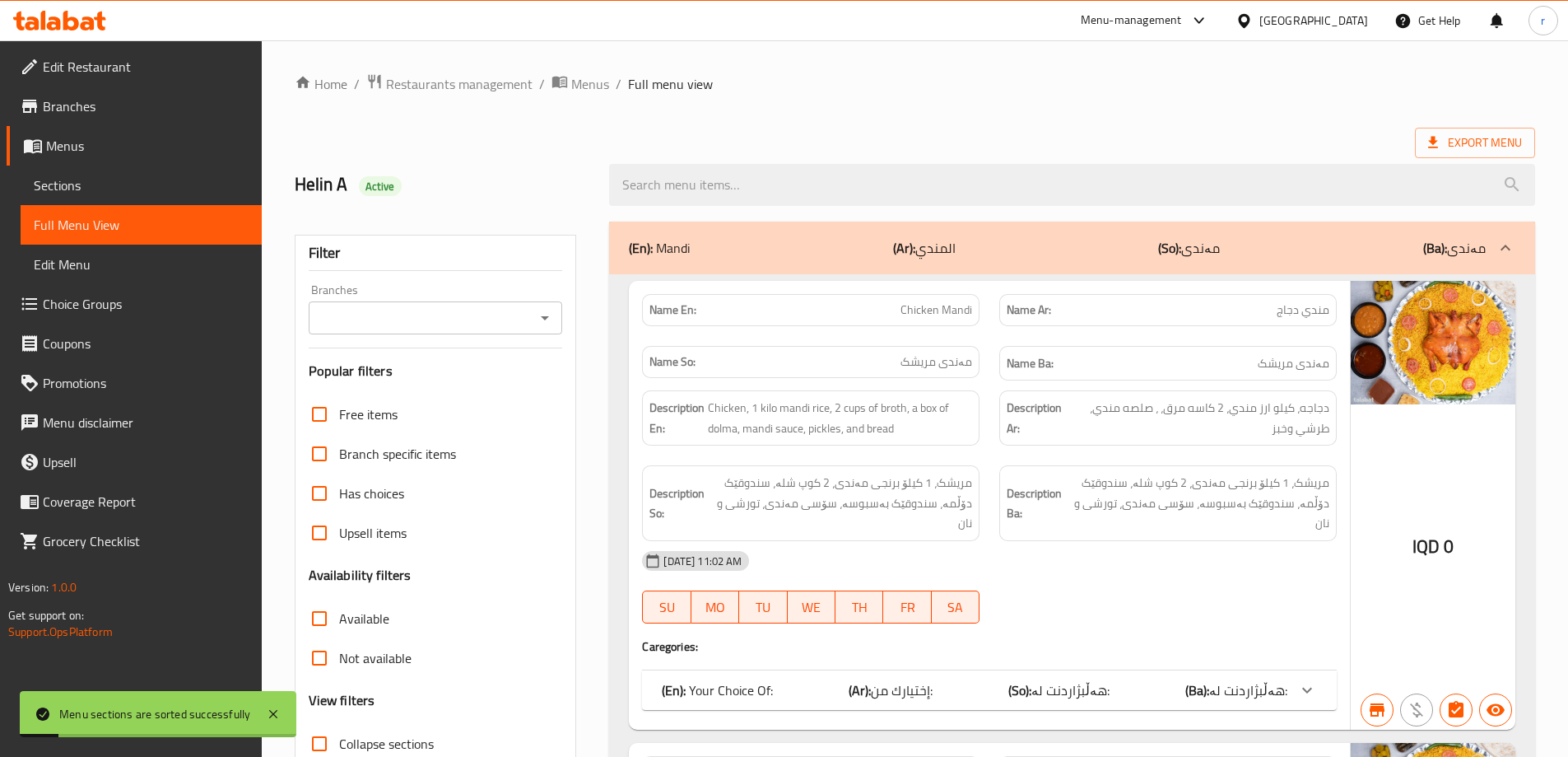
click at [386, 310] on input "Branches" at bounding box center [422, 318] width 218 height 23
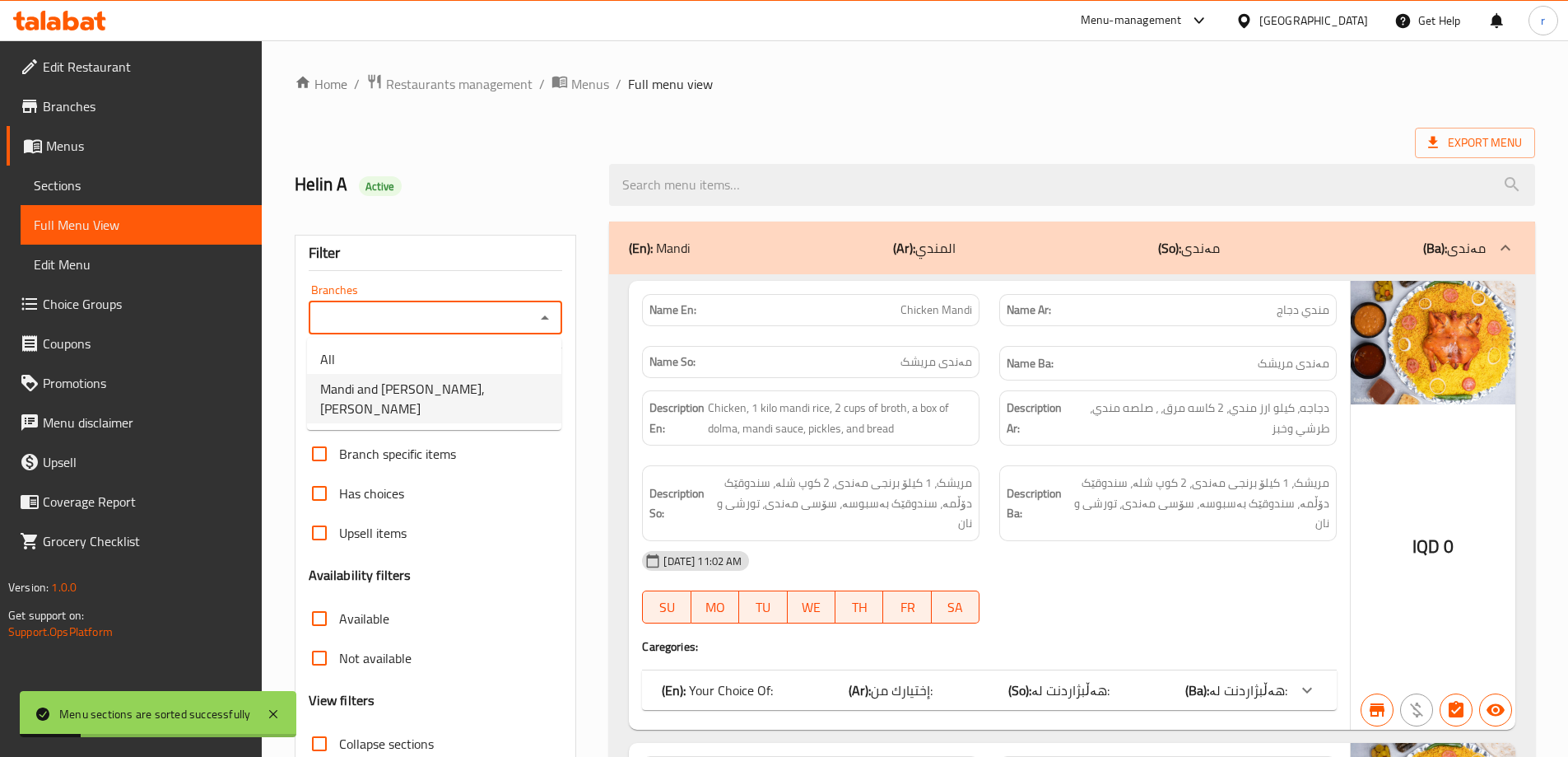
click at [420, 394] on span "Mandi and [PERSON_NAME], [PERSON_NAME]" at bounding box center [434, 398] width 228 height 40
type input "Mandi and [PERSON_NAME], [PERSON_NAME]"
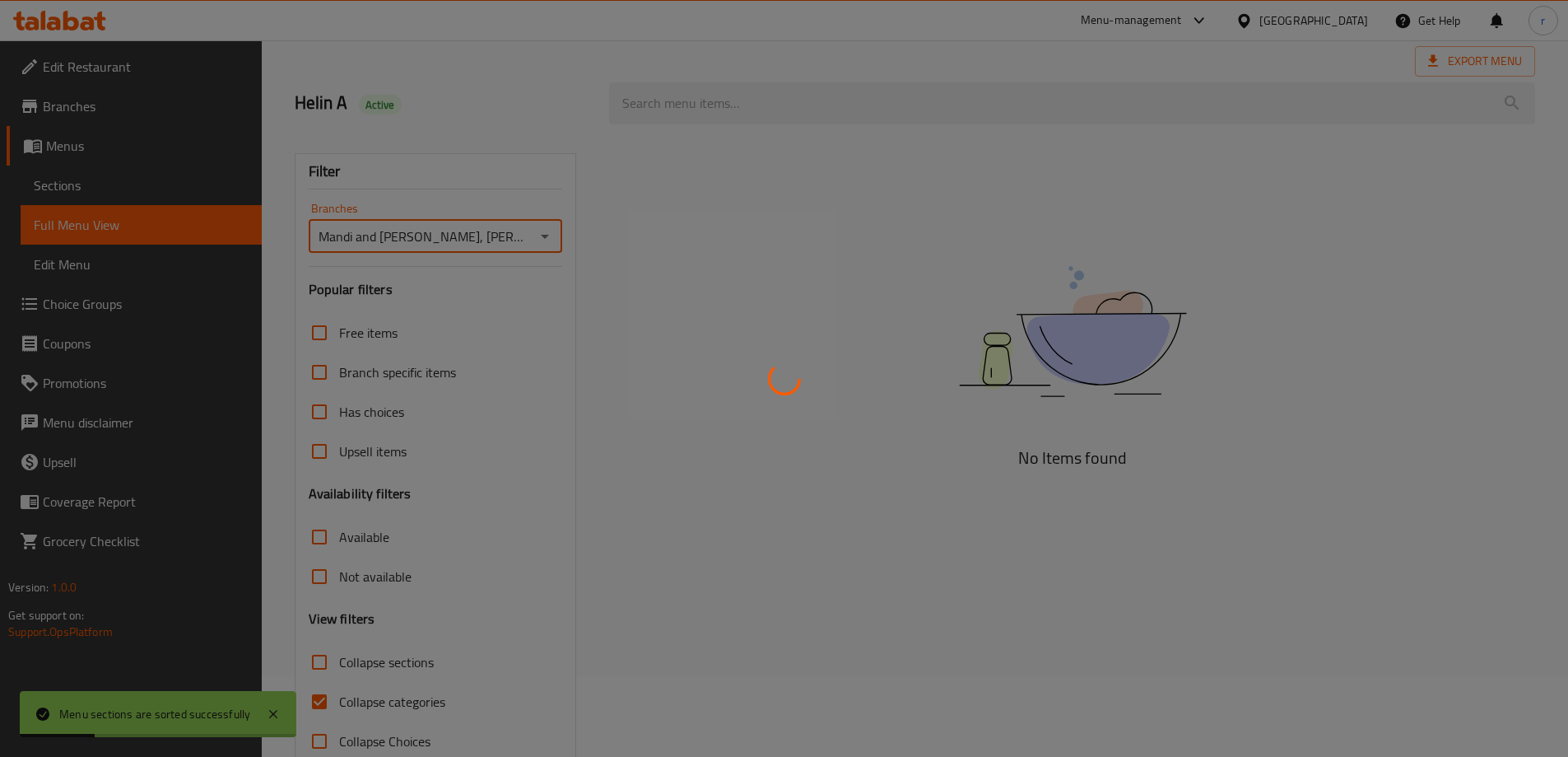
scroll to position [120, 0]
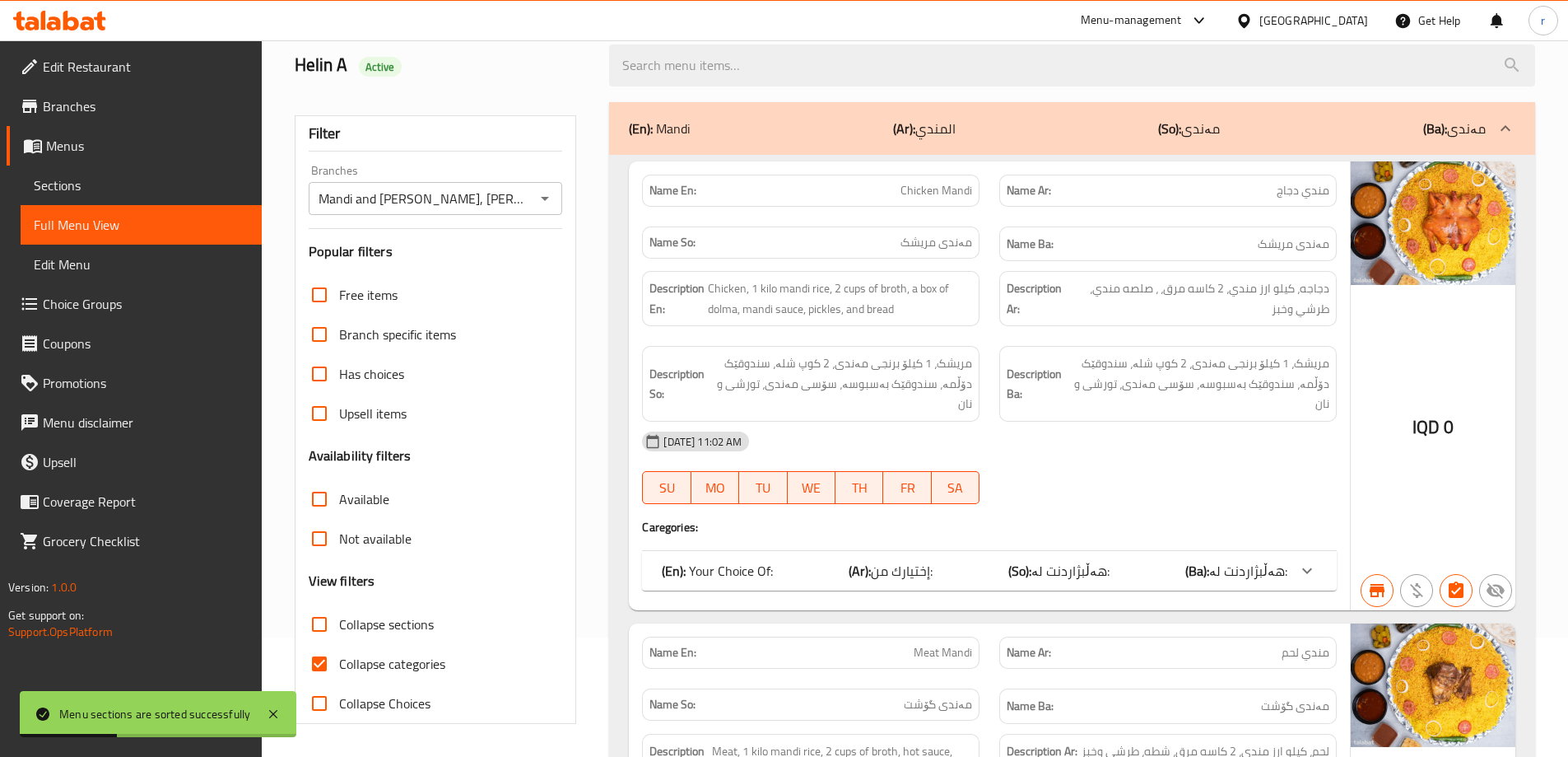
click at [375, 658] on span "Collapse categories" at bounding box center [392, 663] width 107 height 19
click at [339, 658] on input "Collapse categories" at bounding box center [320, 663] width 40 height 40
checkbox input "false"
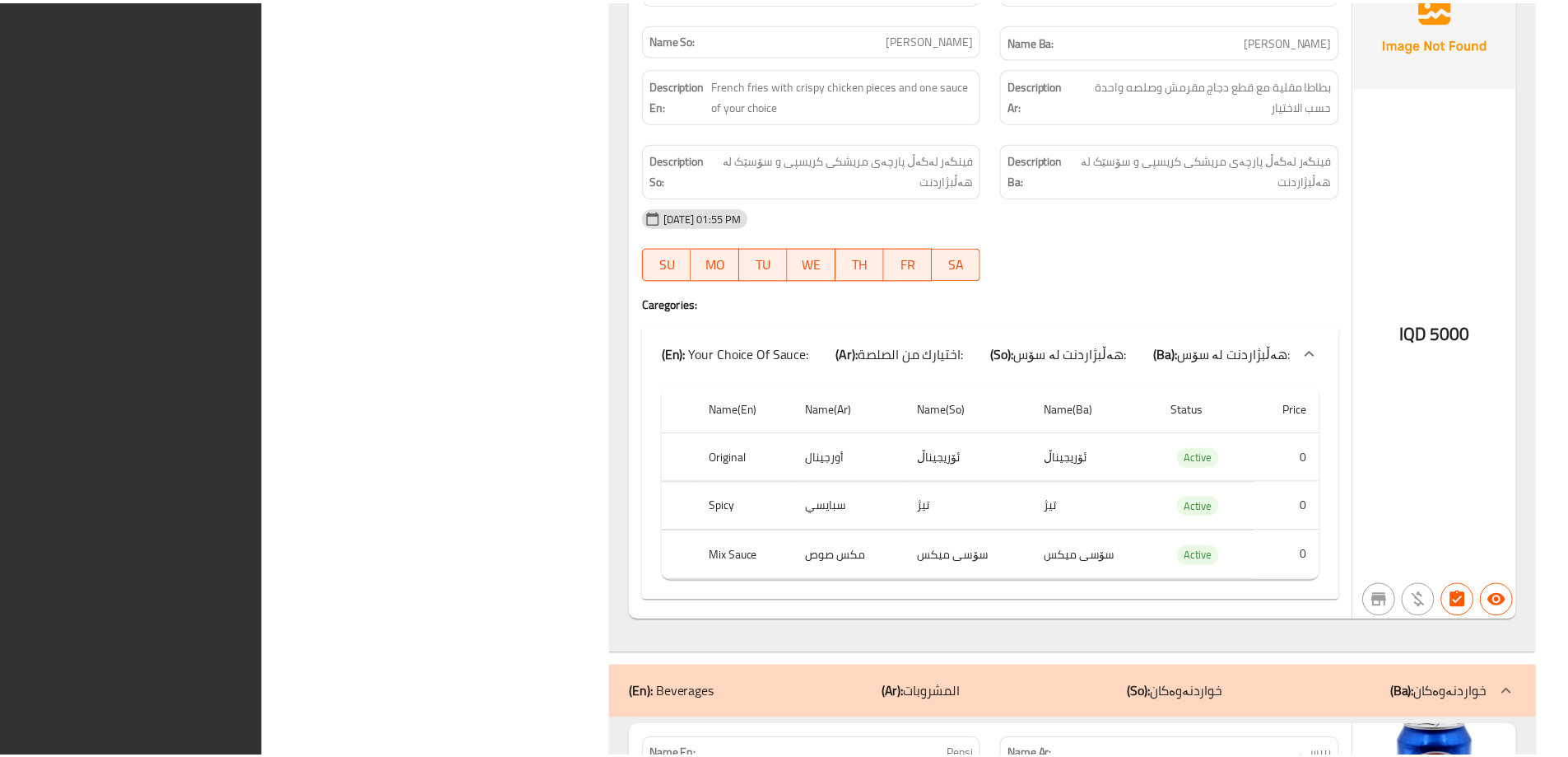
scroll to position [14192, 0]
